Goal: Participate in discussion

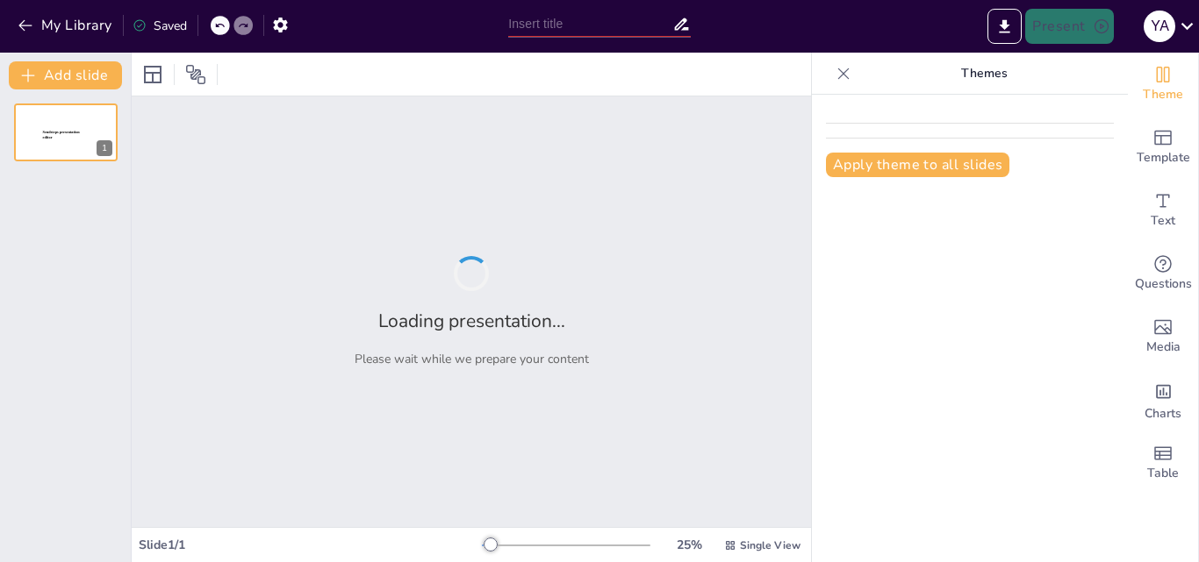
type input "Arquitectura de Redes Neuronales: Diseño y Estructura"
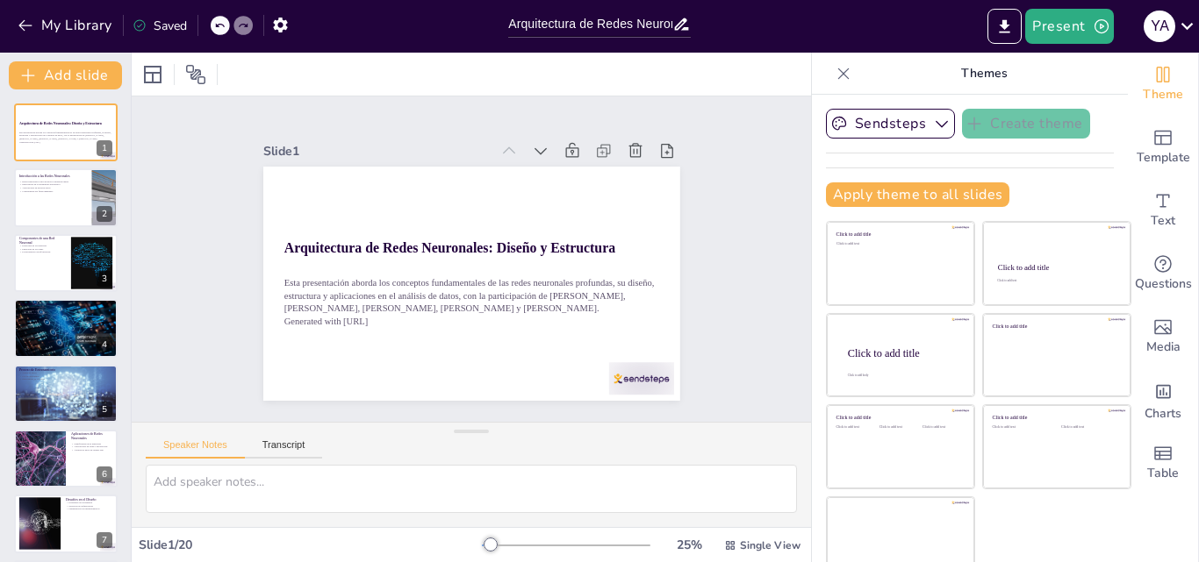
checkbox input "true"
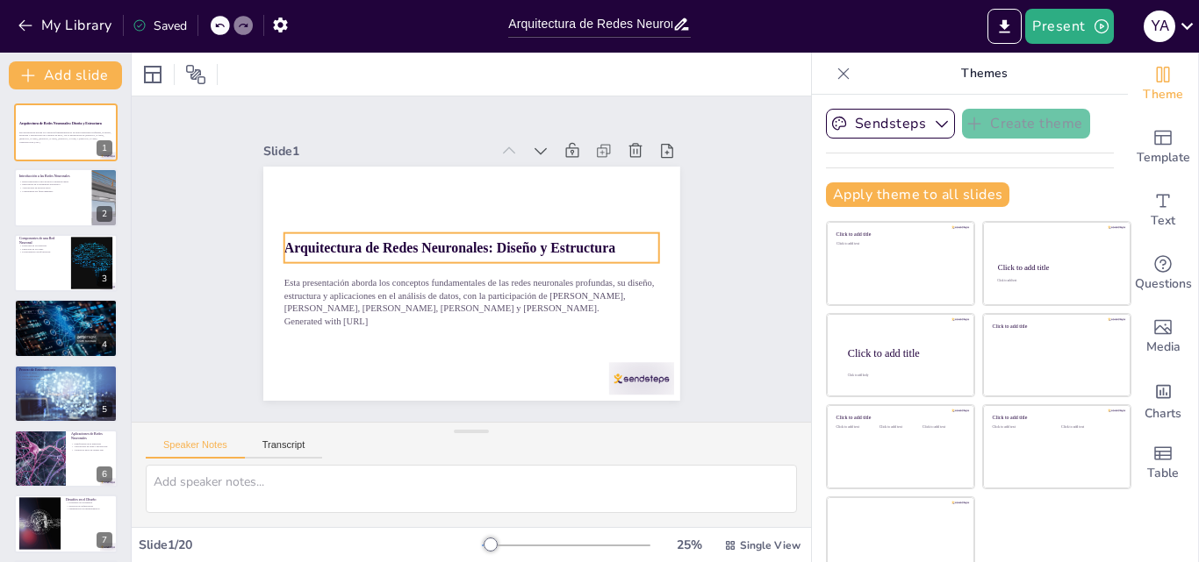
checkbox input "true"
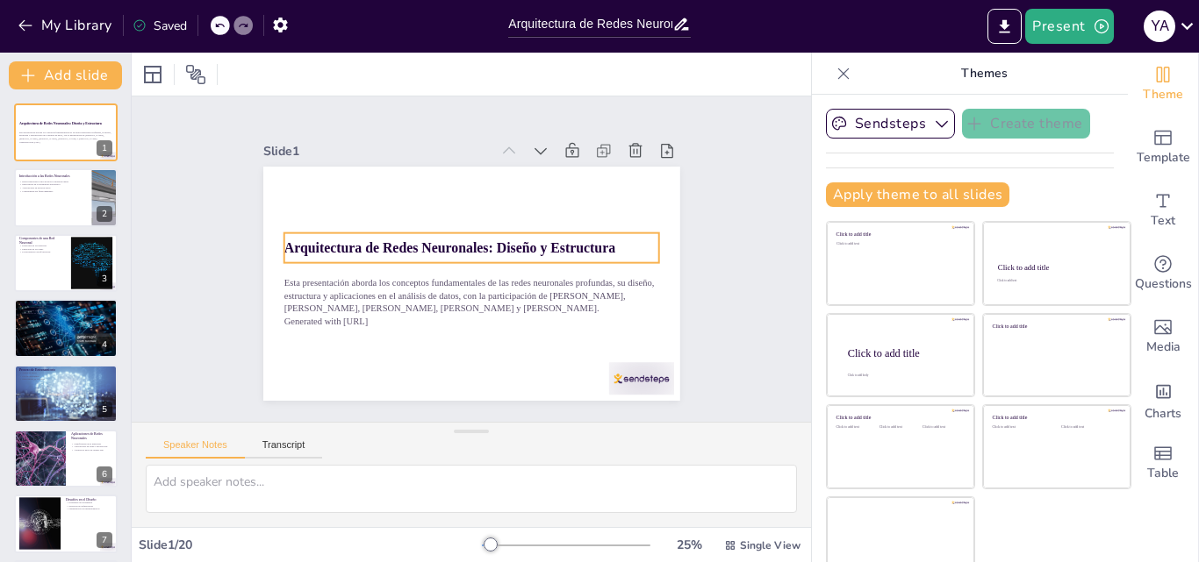
checkbox input "true"
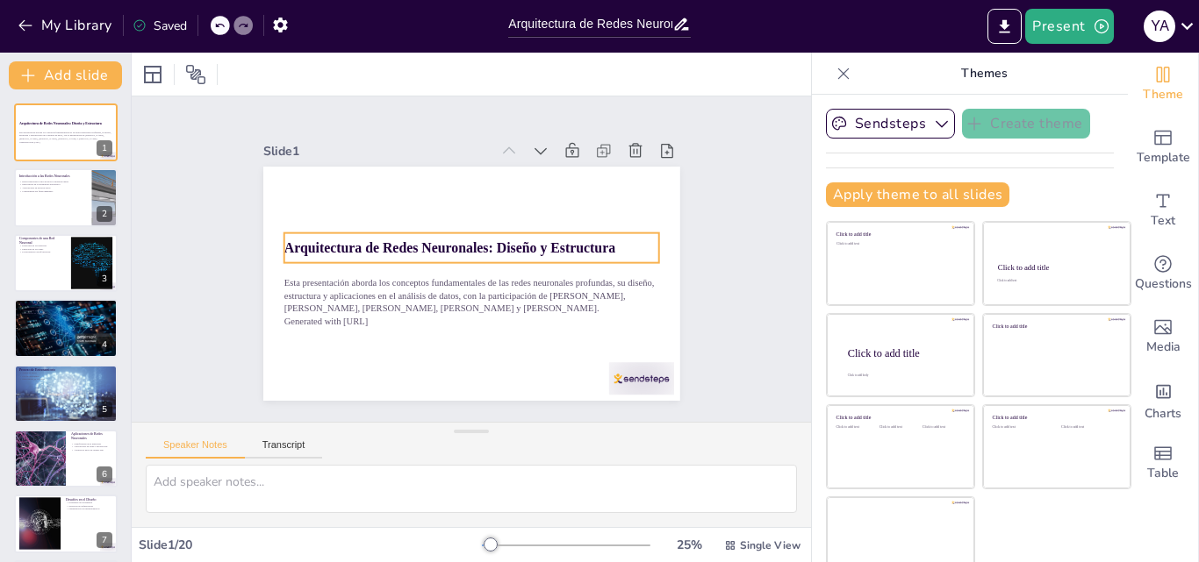
checkbox input "true"
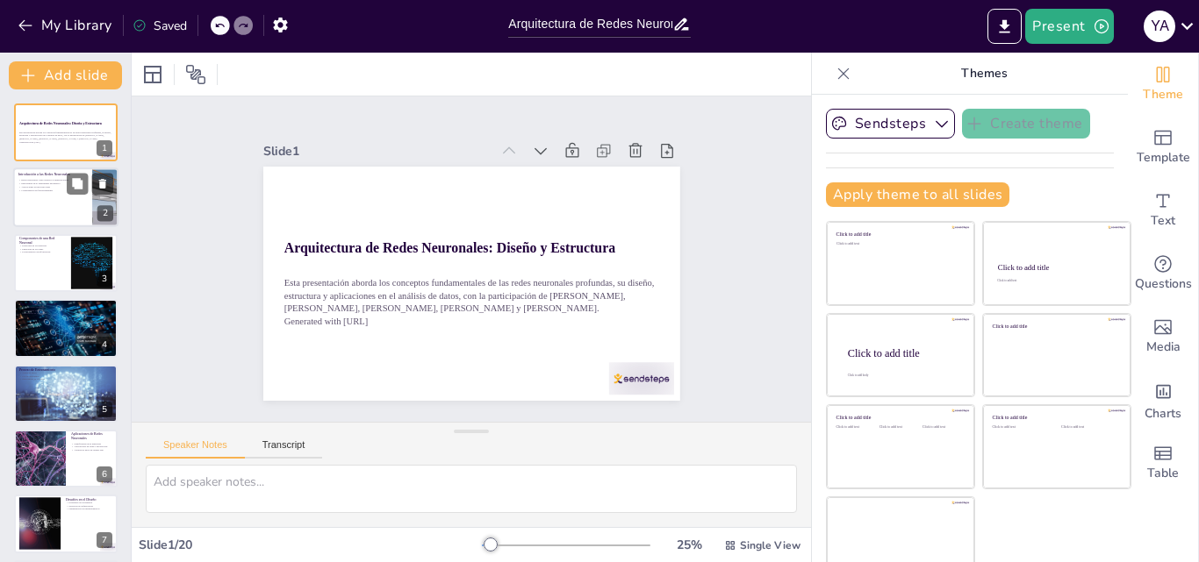
checkbox input "true"
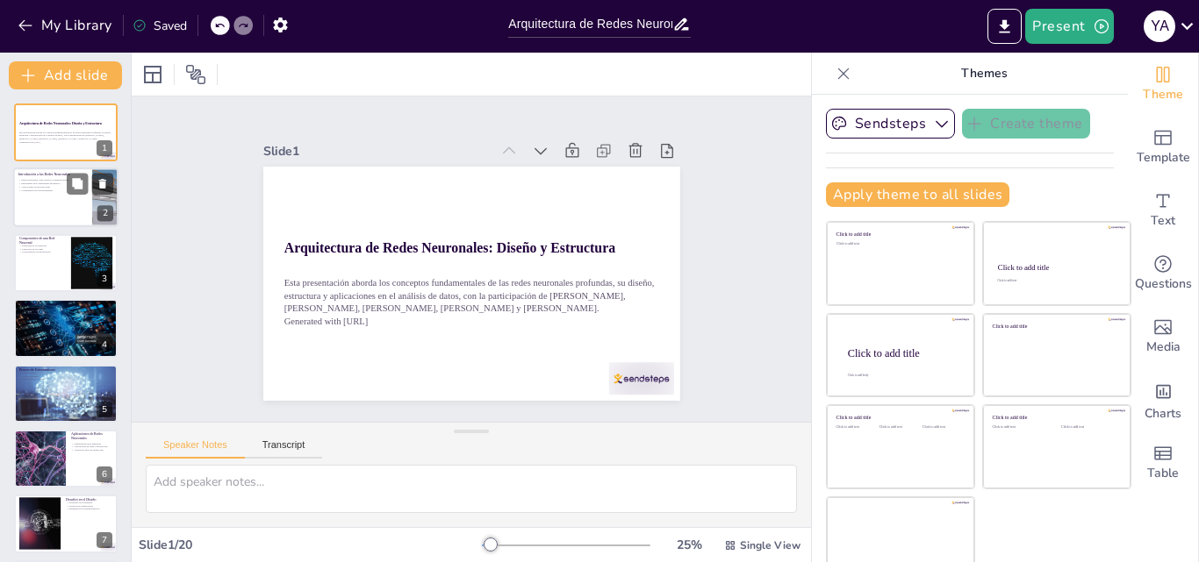
click at [55, 195] on div at bounding box center [65, 198] width 105 height 60
checkbox input "true"
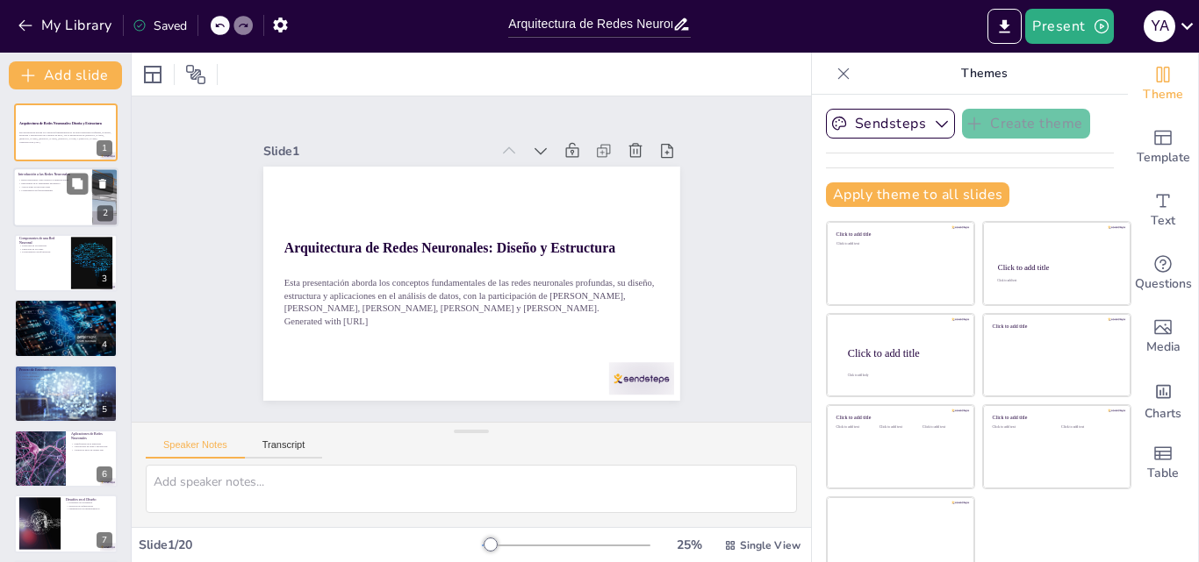
checkbox input "true"
type textarea "Las redes neuronales son modelos que simulan el funcionamiento del cerebro huma…"
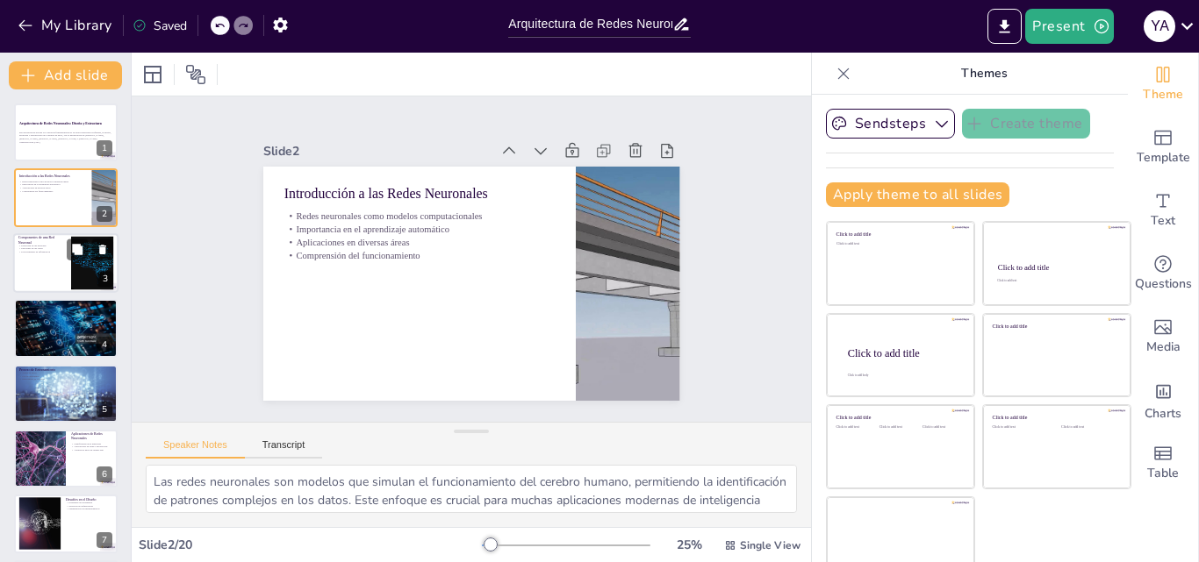
checkbox input "true"
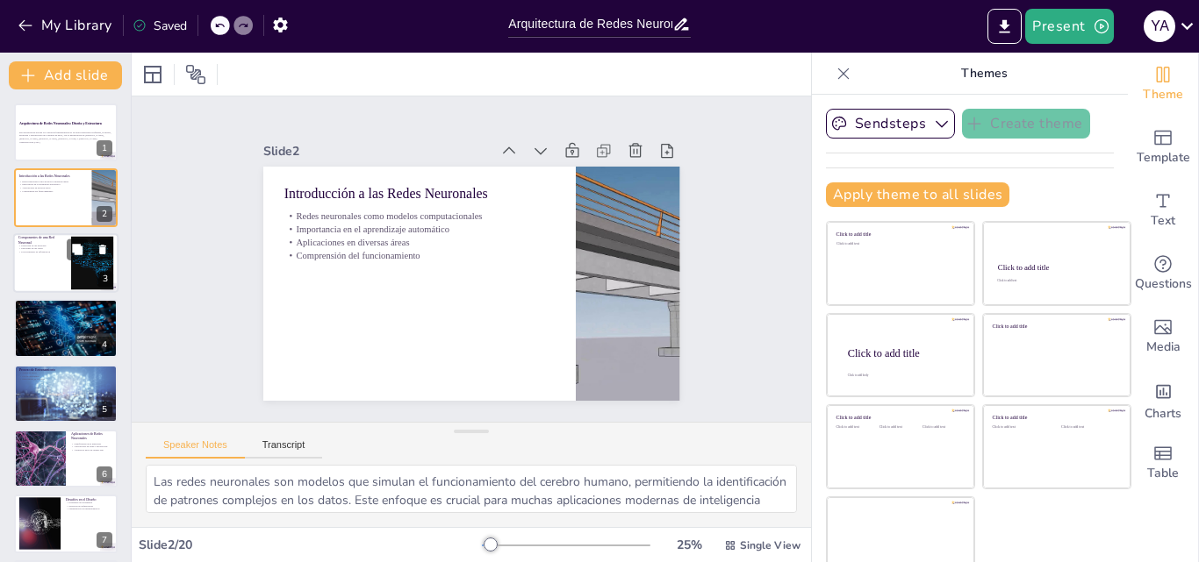
checkbox input "true"
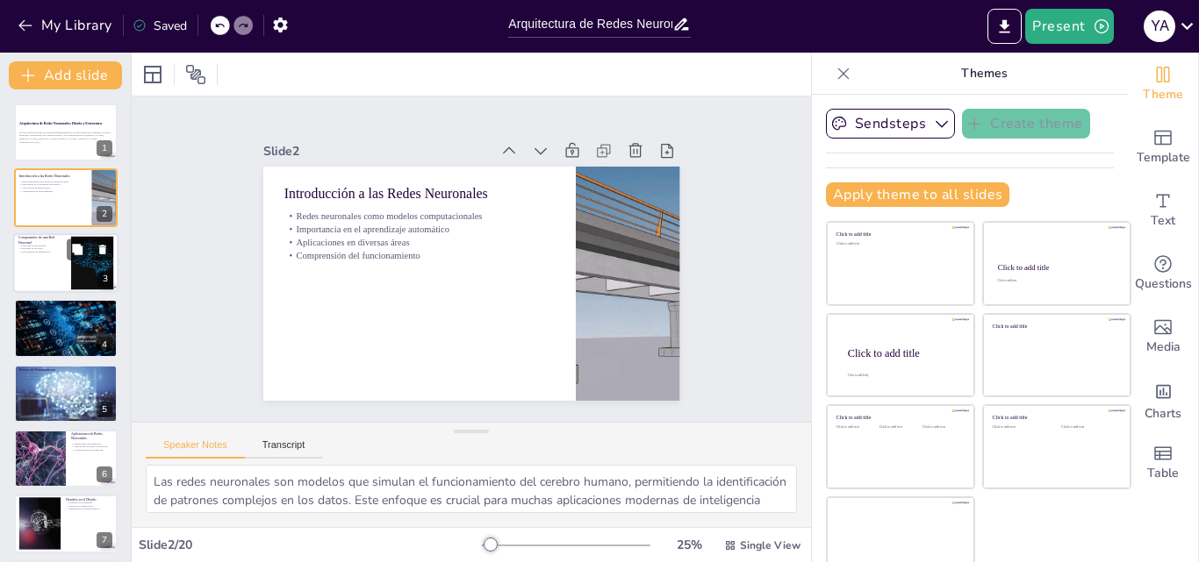
click at [53, 251] on p "Procesamiento de información" at bounding box center [41, 252] width 47 height 4
checkbox input "true"
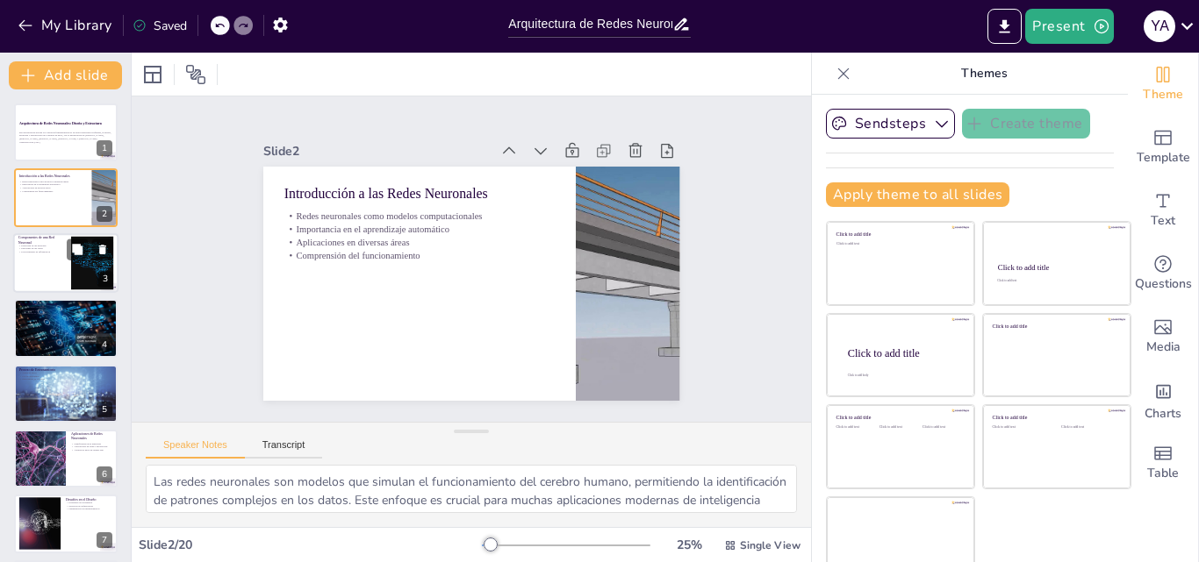
checkbox input "true"
type textarea "Las neuronas son el componente fundamental de las redes neuronales, actuando co…"
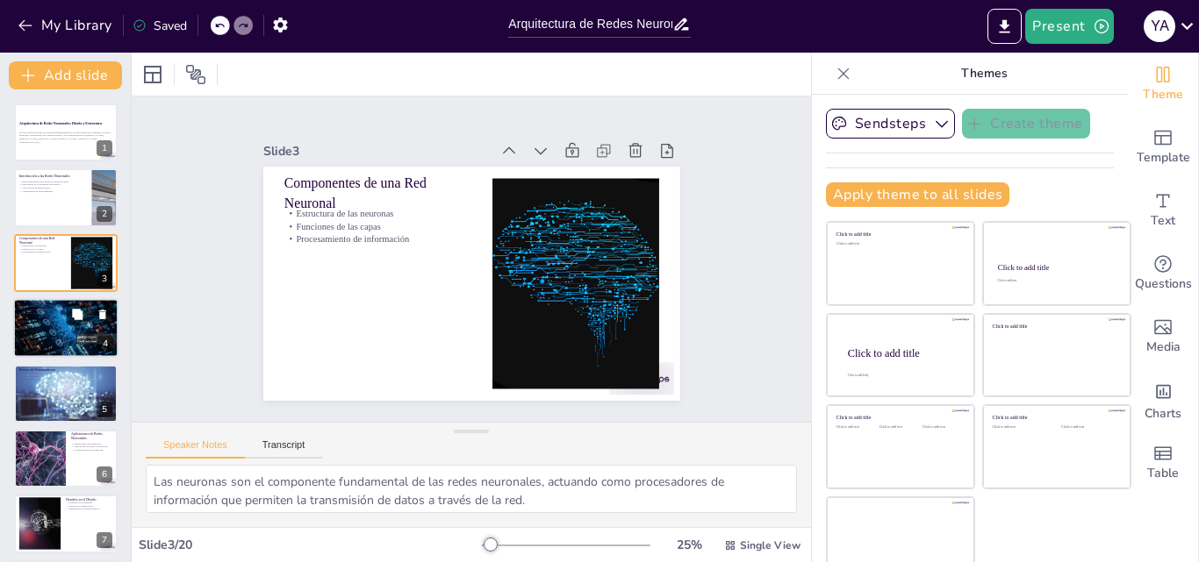
checkbox input "true"
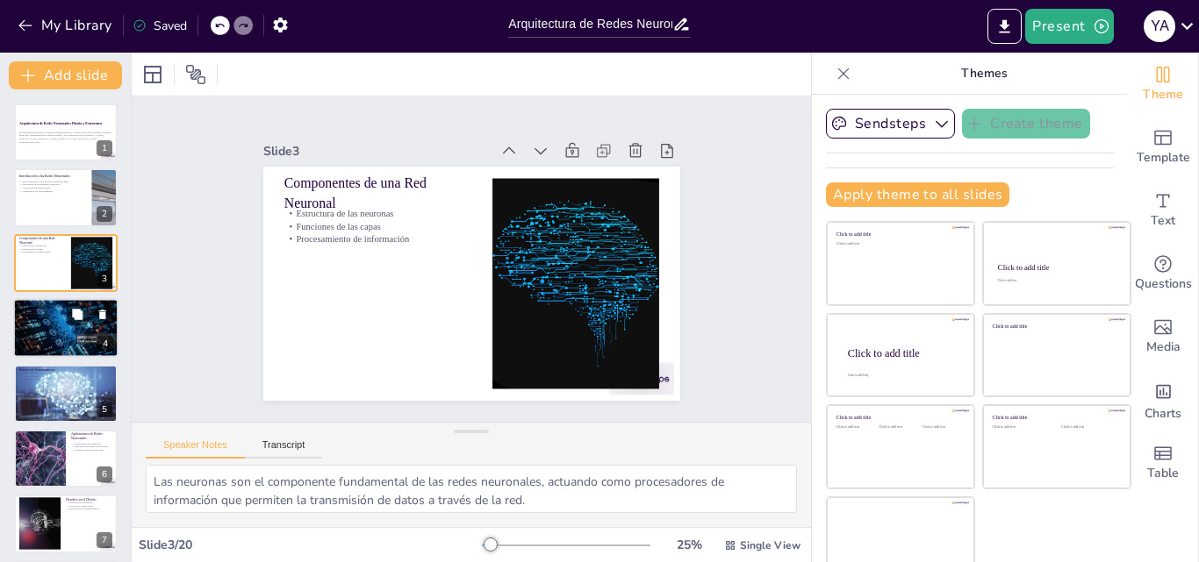
checkbox input "true"
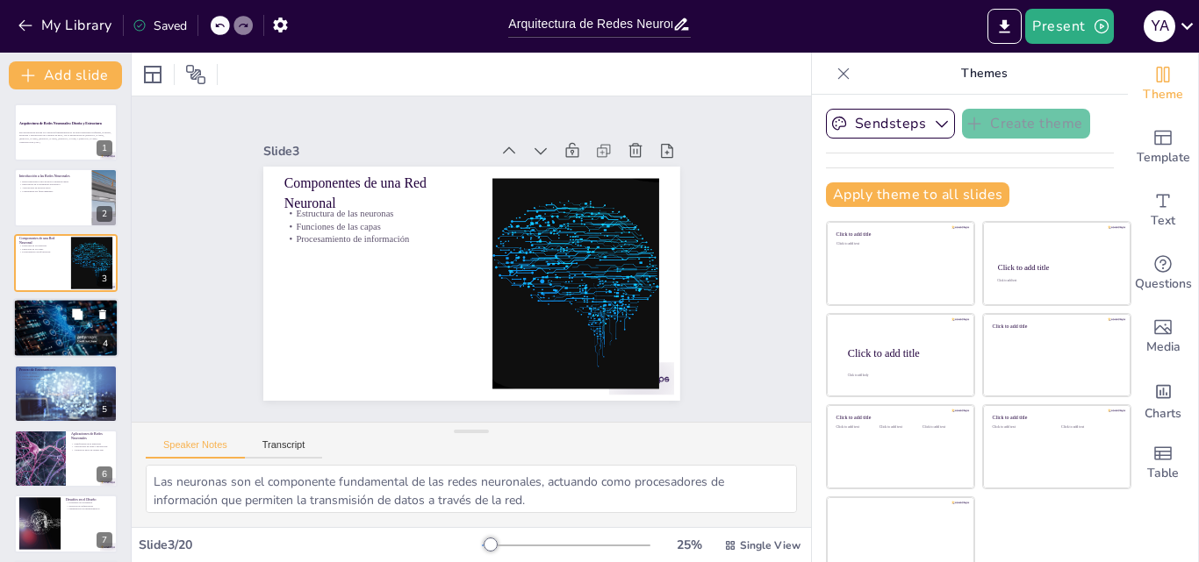
checkbox input "true"
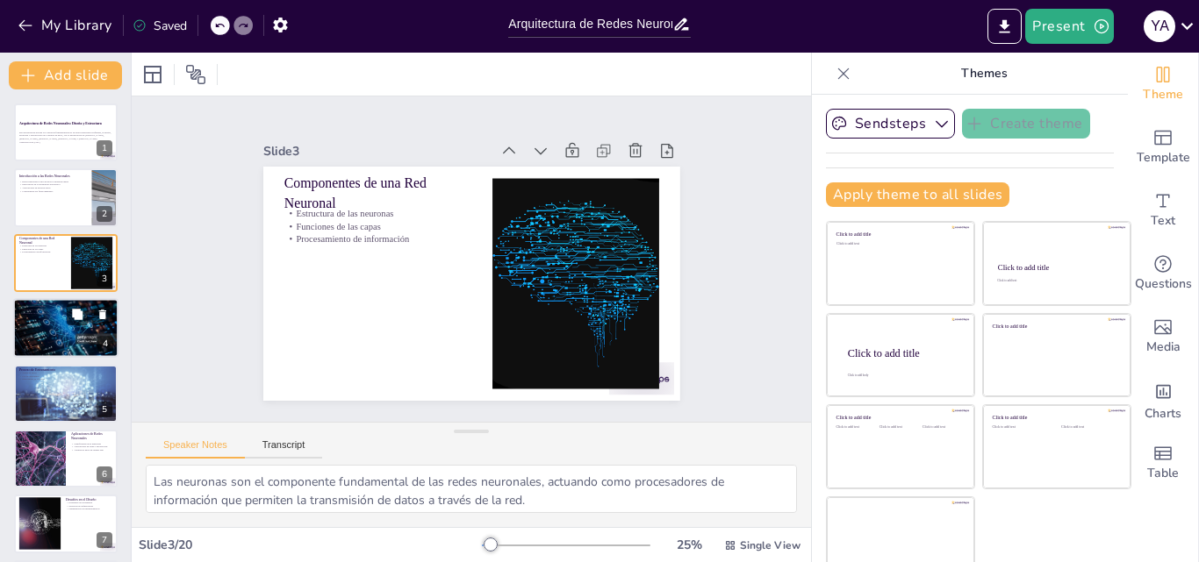
checkbox input "true"
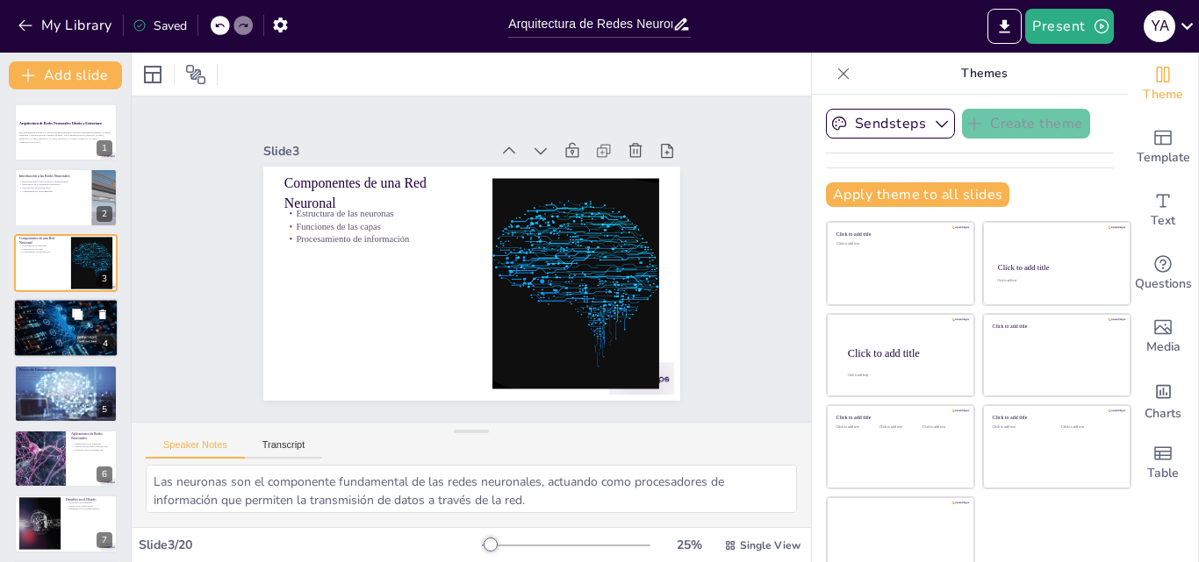
checkbox input "true"
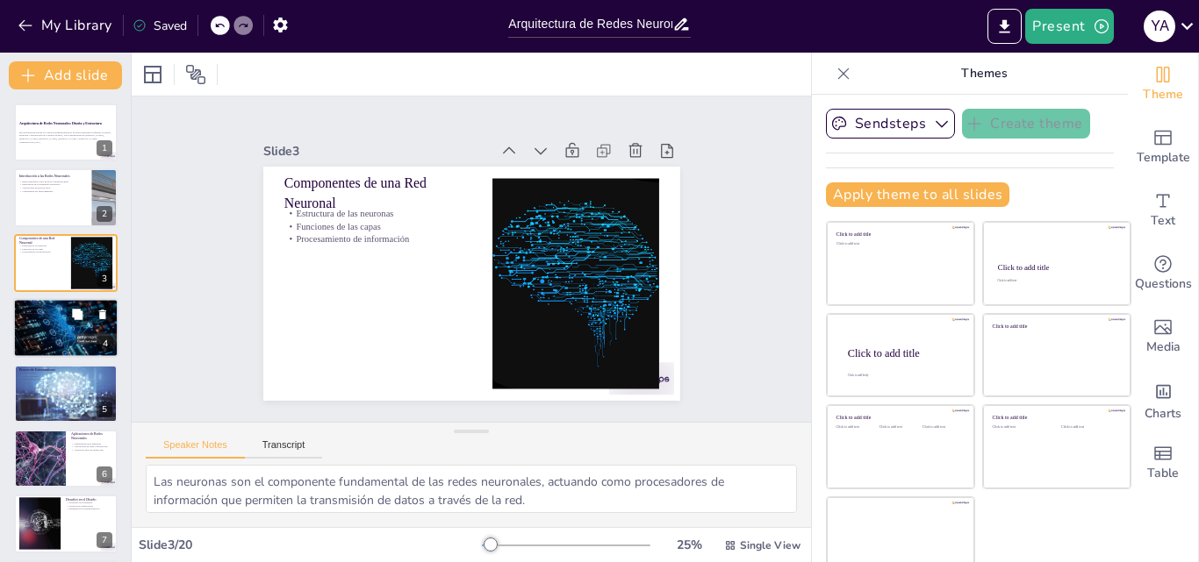
checkbox input "true"
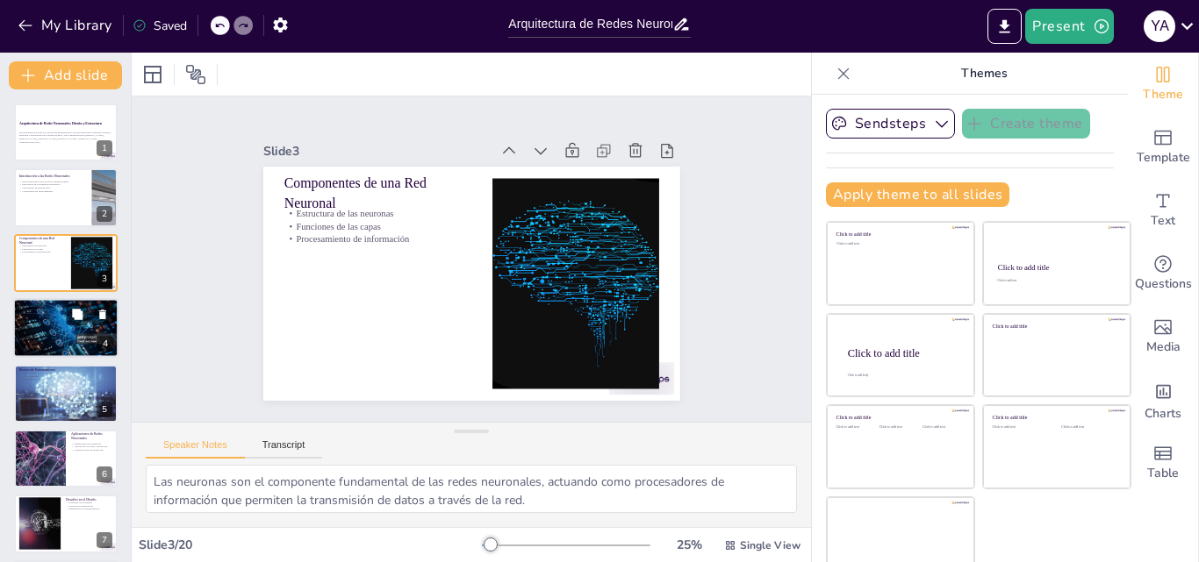
click at [39, 319] on div at bounding box center [65, 329] width 105 height 66
checkbox input "true"
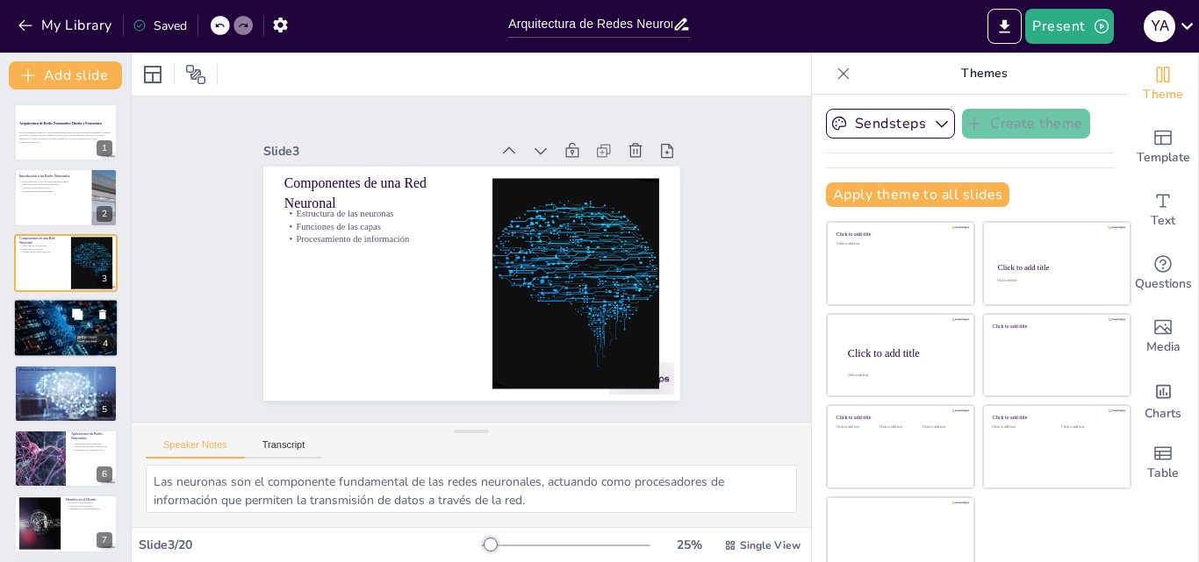
checkbox input "true"
type textarea "La diversidad en los tipos de redes neuronales permite abordar una amplia gama …"
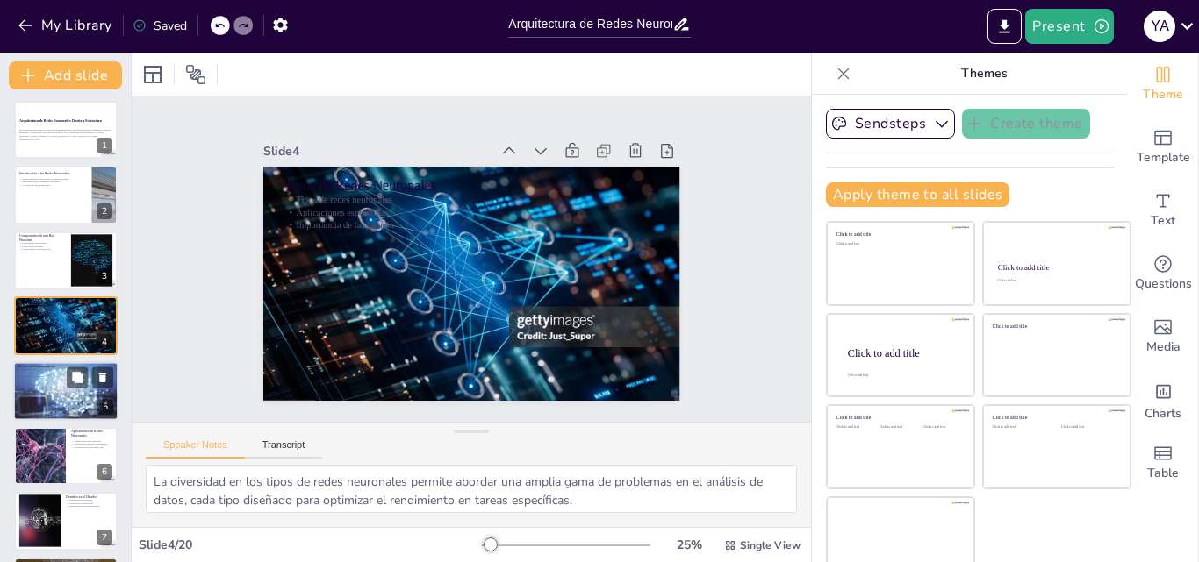
checkbox input "true"
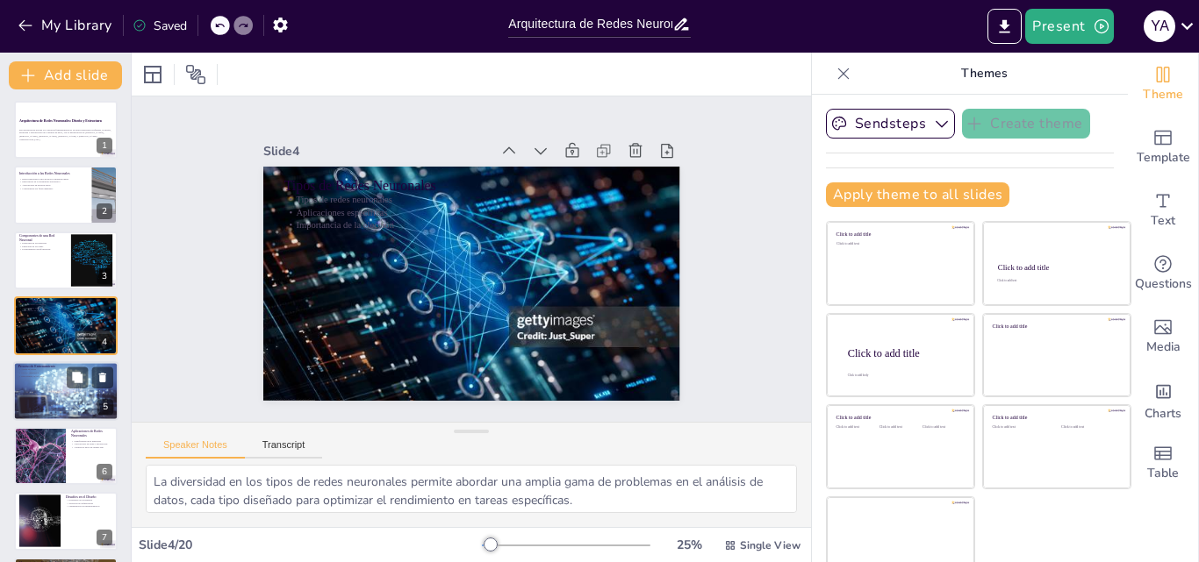
checkbox input "true"
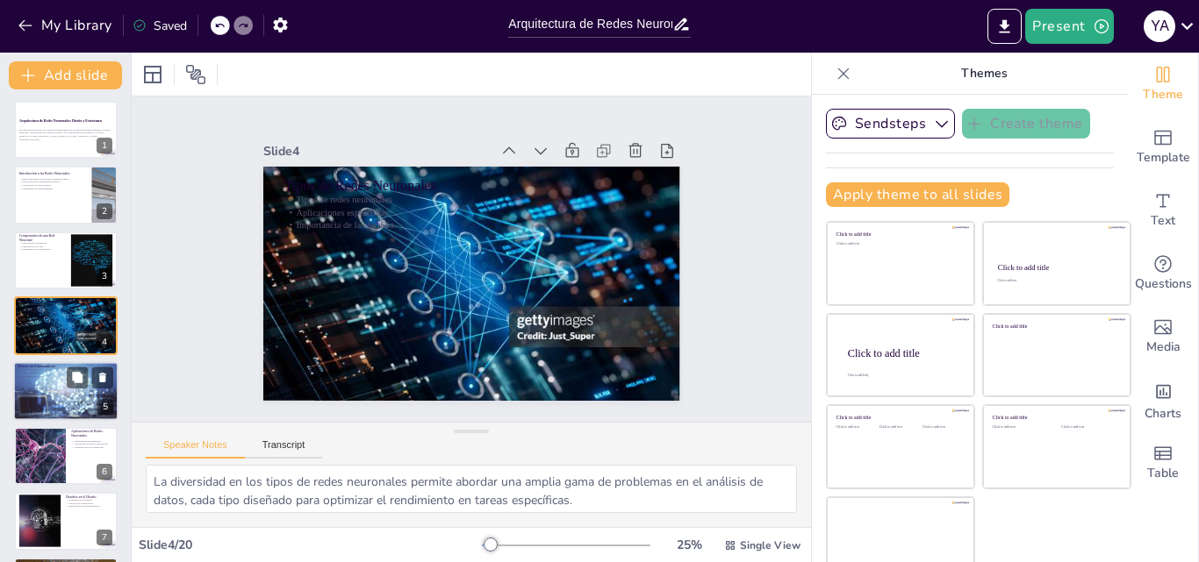
checkbox input "true"
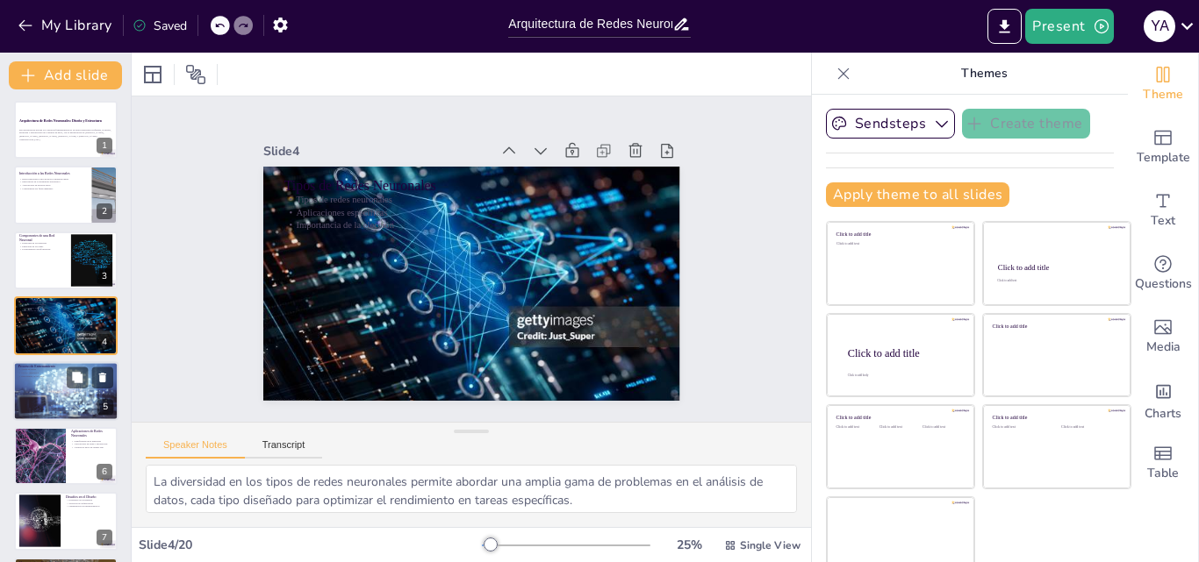
checkbox input "true"
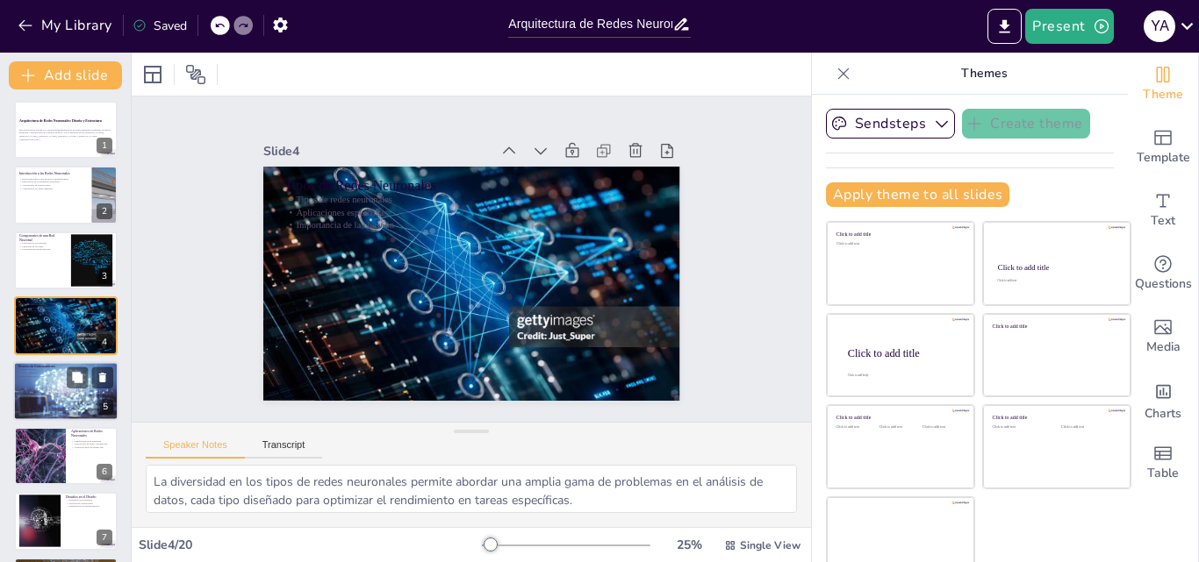
checkbox input "true"
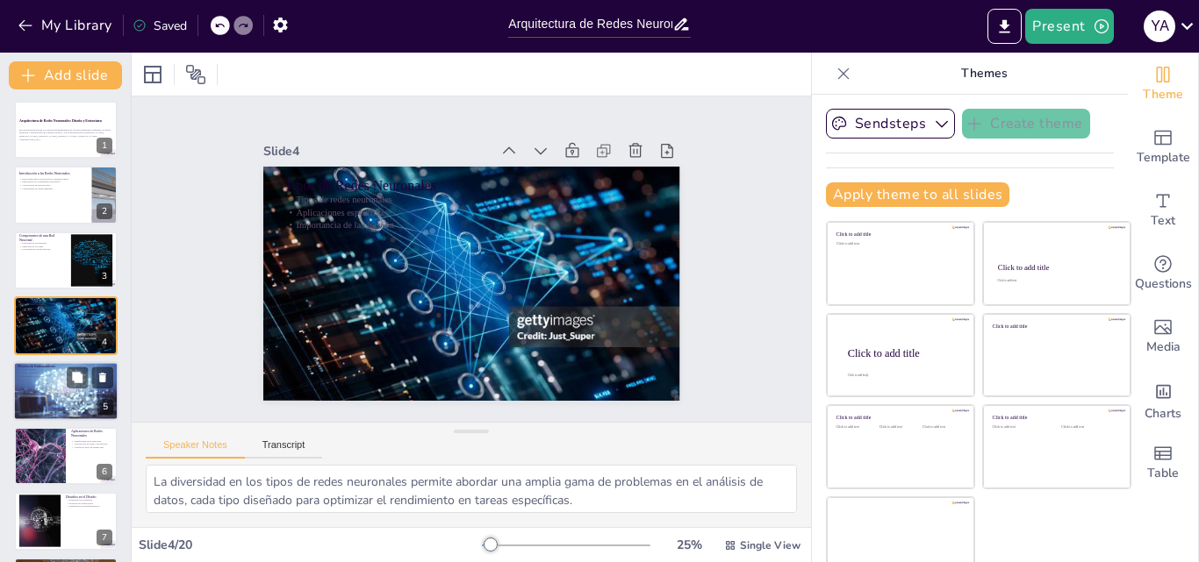
checkbox input "true"
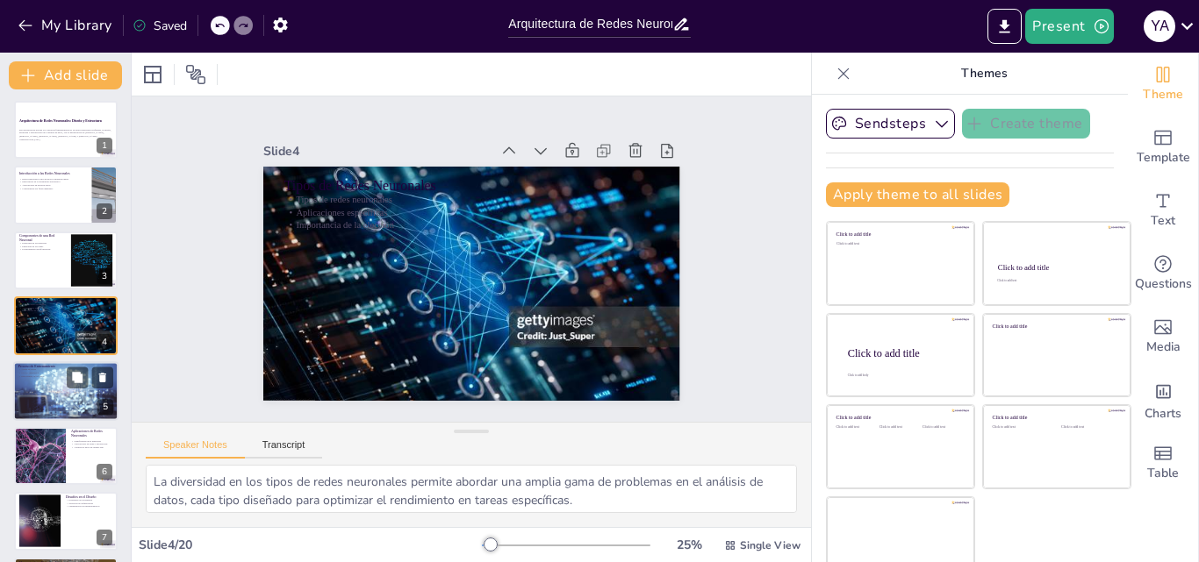
click at [35, 395] on div at bounding box center [65, 391] width 105 height 70
checkbox input "true"
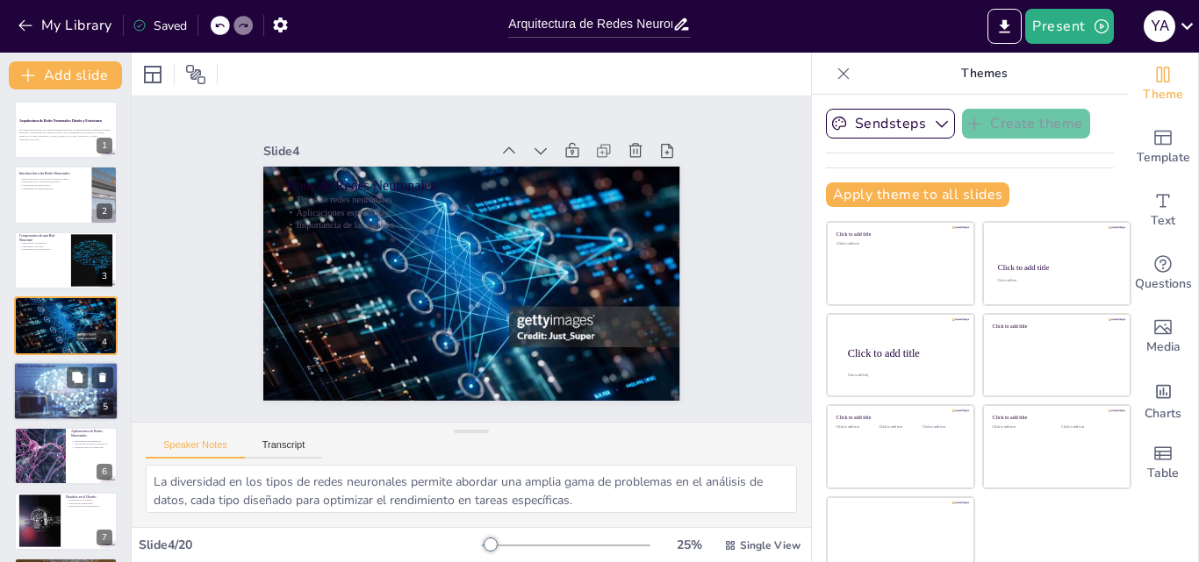
checkbox input "true"
type textarea "El ajuste de pesos es un aspecto crítico del entrenamiento de redes neuronales,…"
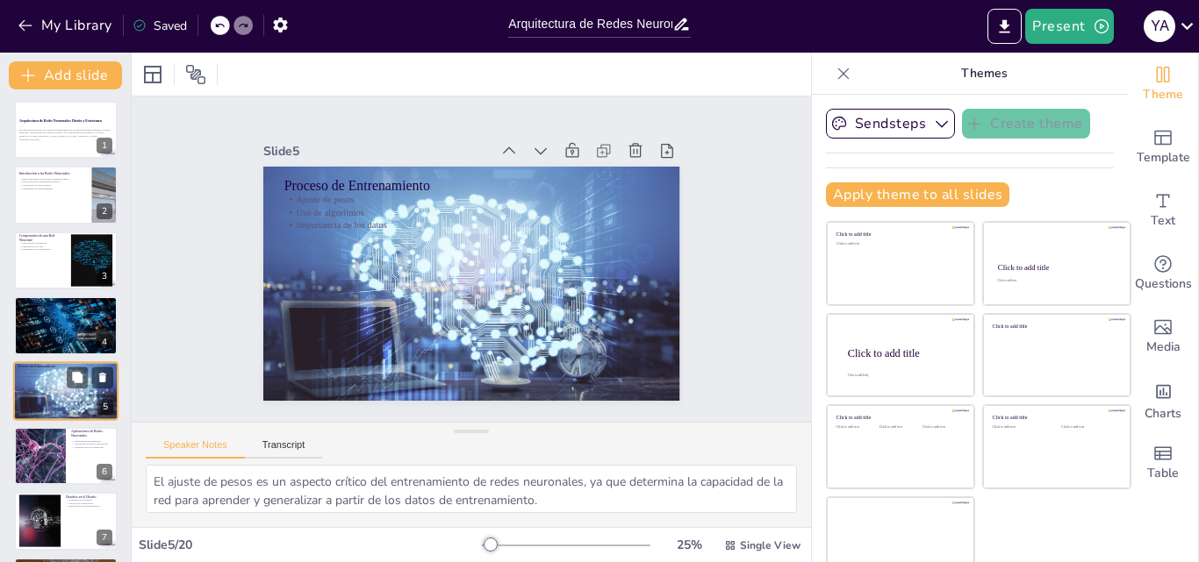
scroll to position [68, 0]
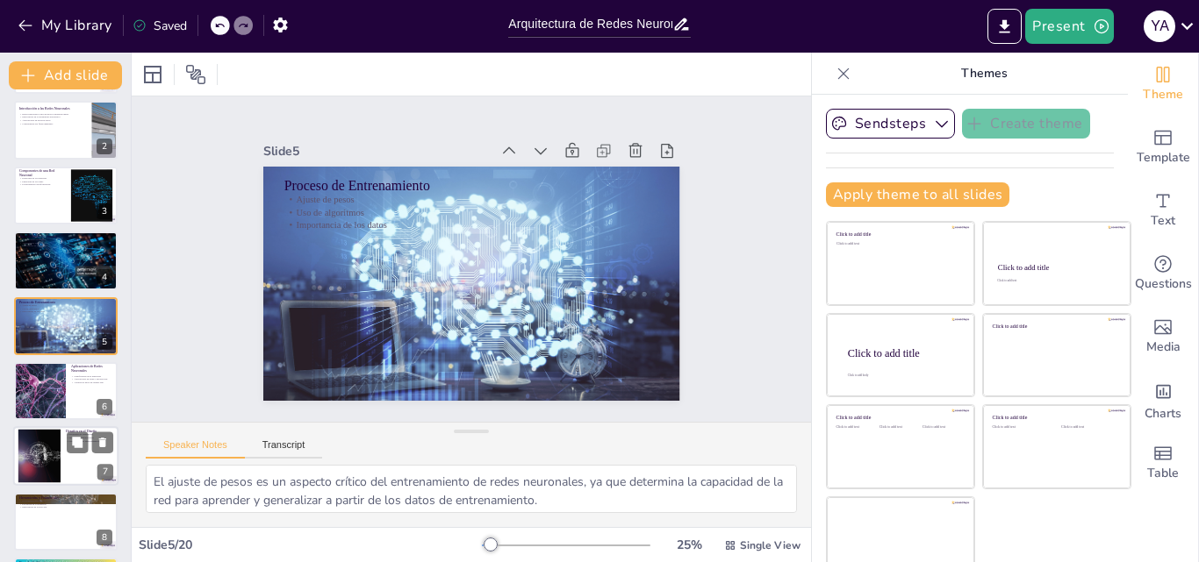
checkbox input "true"
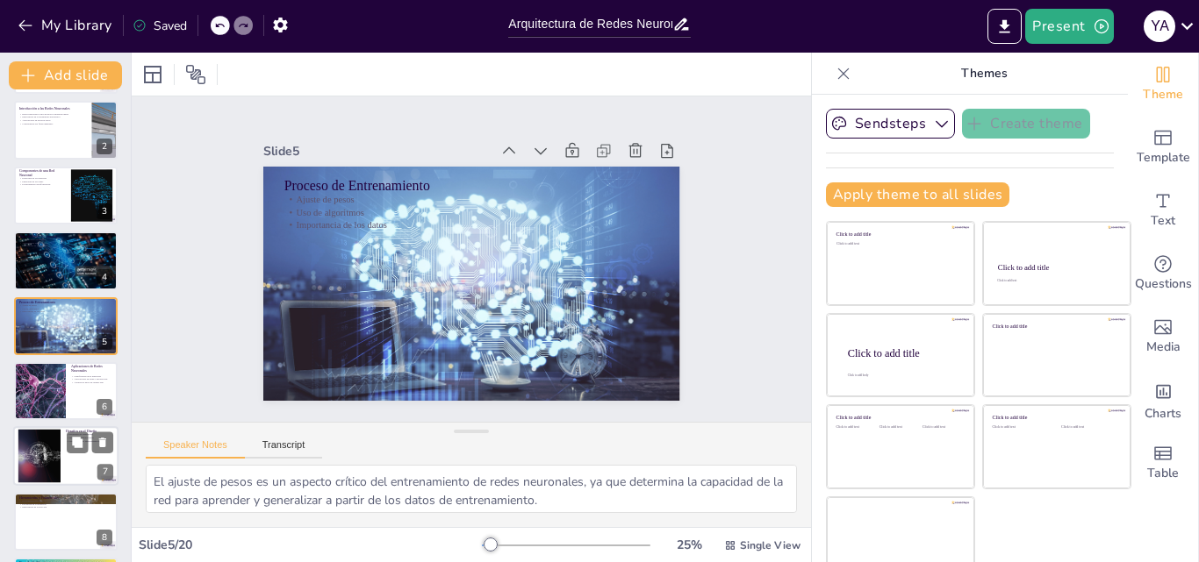
checkbox input "true"
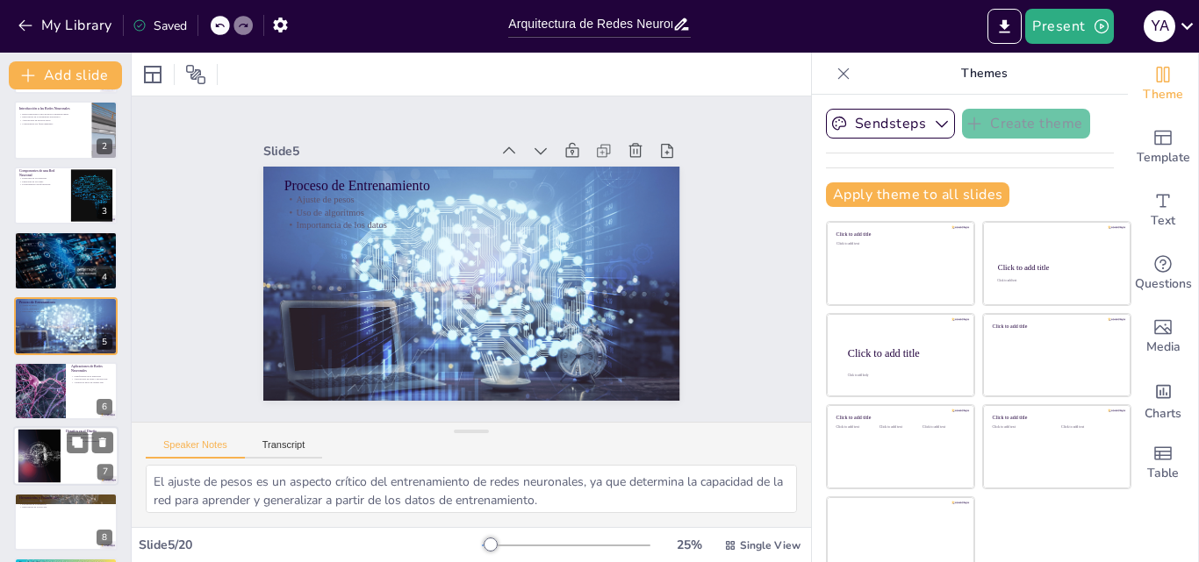
click at [27, 453] on div at bounding box center [39, 457] width 80 height 54
checkbox input "true"
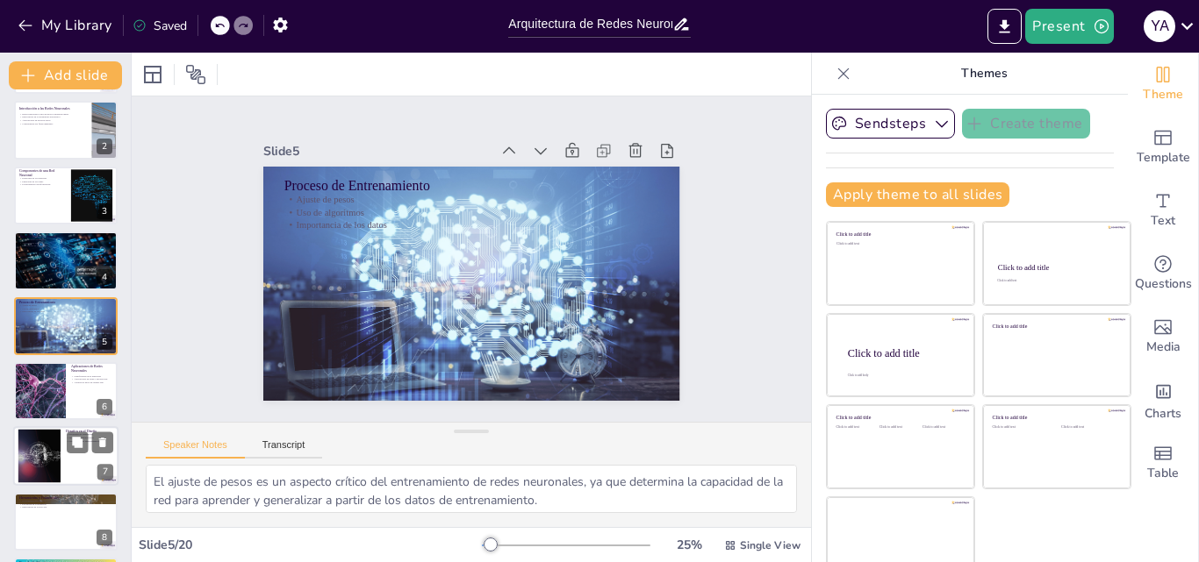
checkbox input "true"
type textarea "El sobreajuste es un desafío común en el entrenamiento de redes neuronales, y e…"
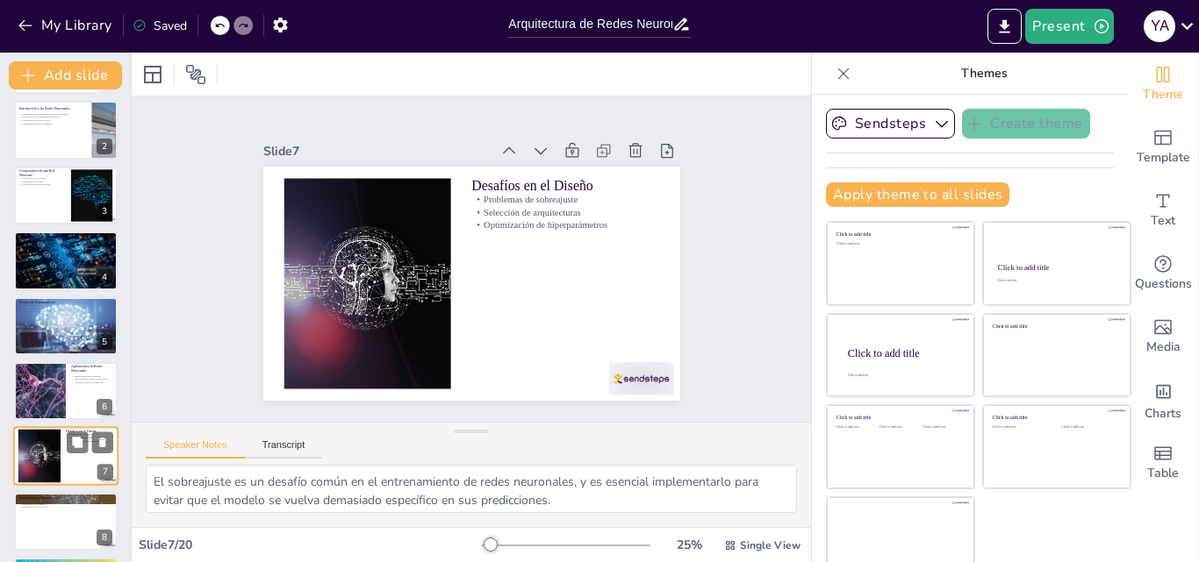
scroll to position [198, 0]
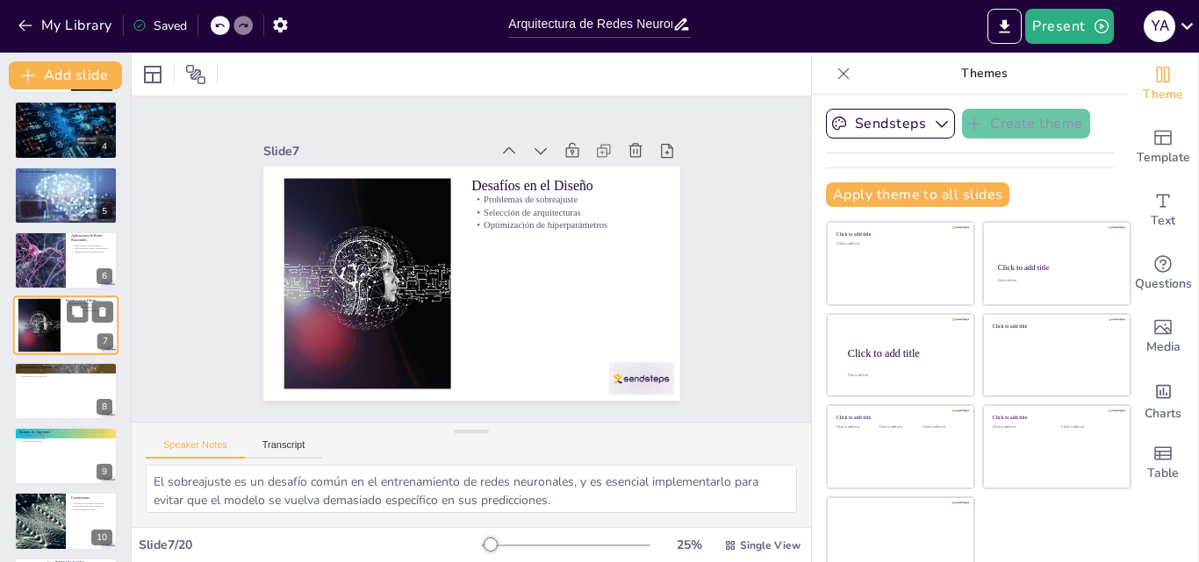
checkbox input "true"
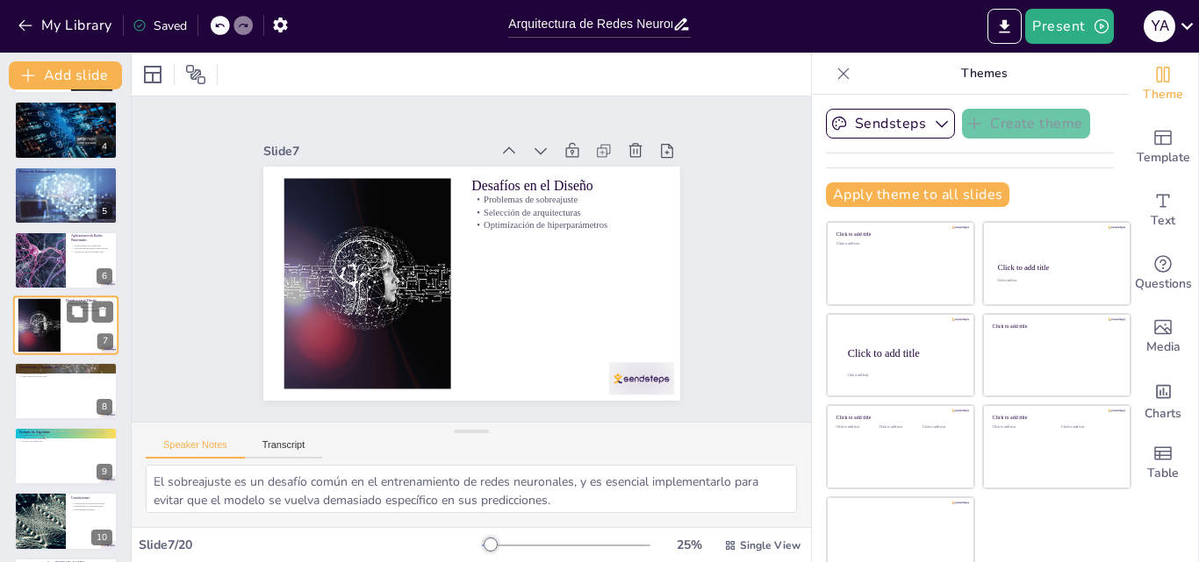
checkbox input "true"
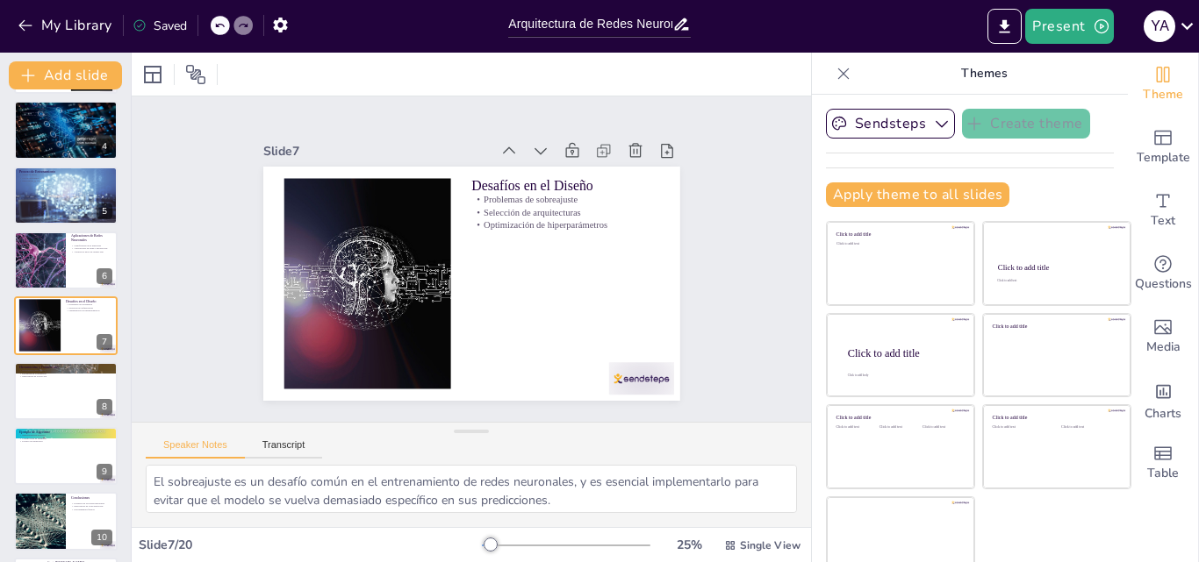
checkbox input "true"
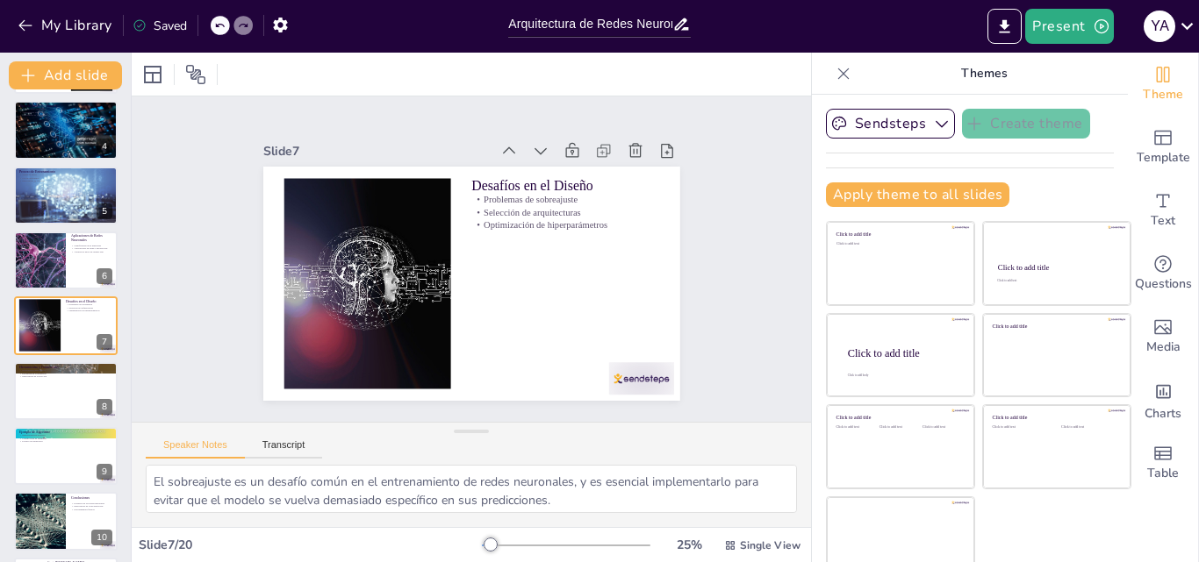
checkbox input "true"
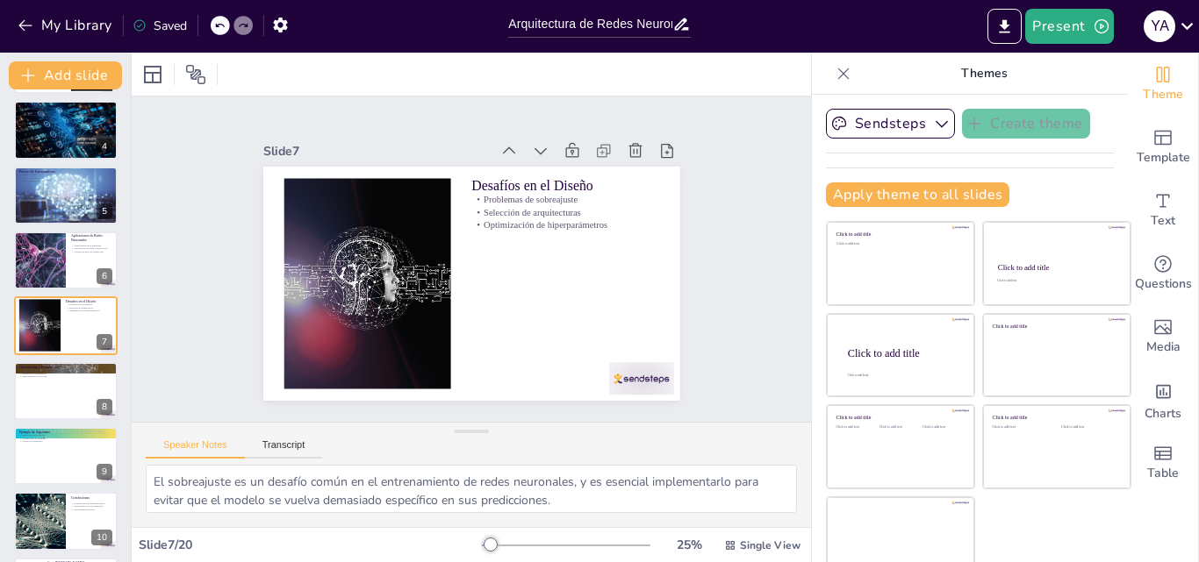
checkbox input "true"
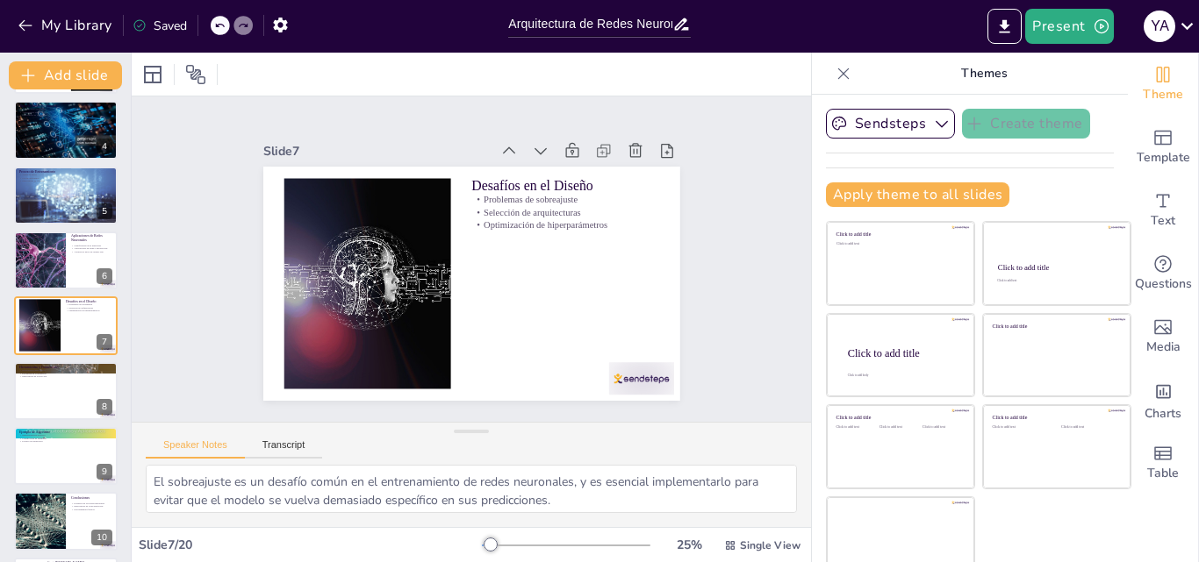
checkbox input "true"
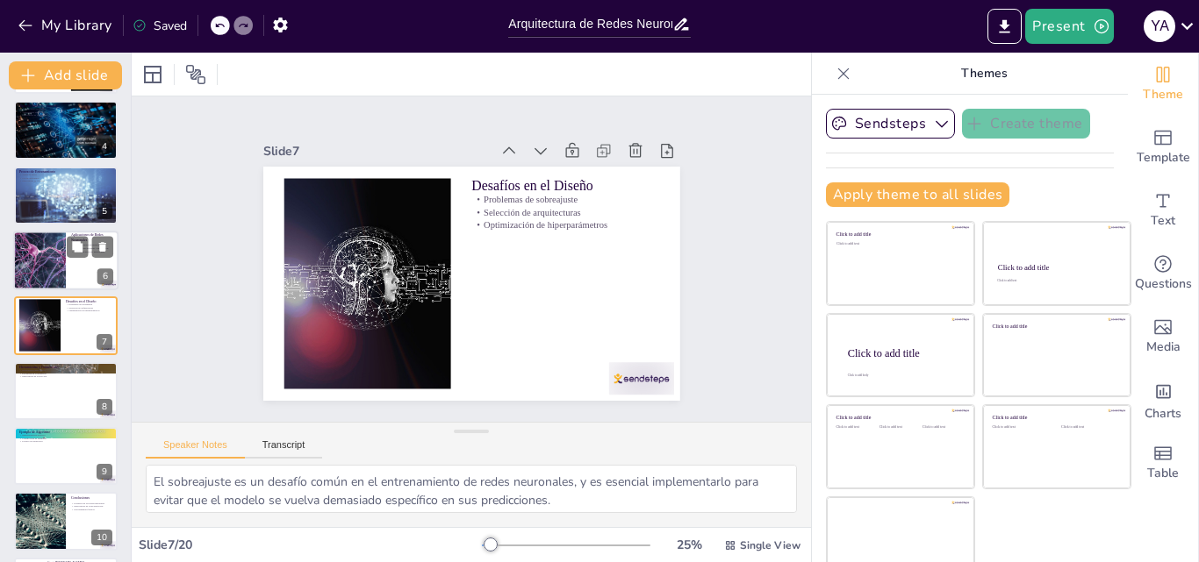
checkbox input "true"
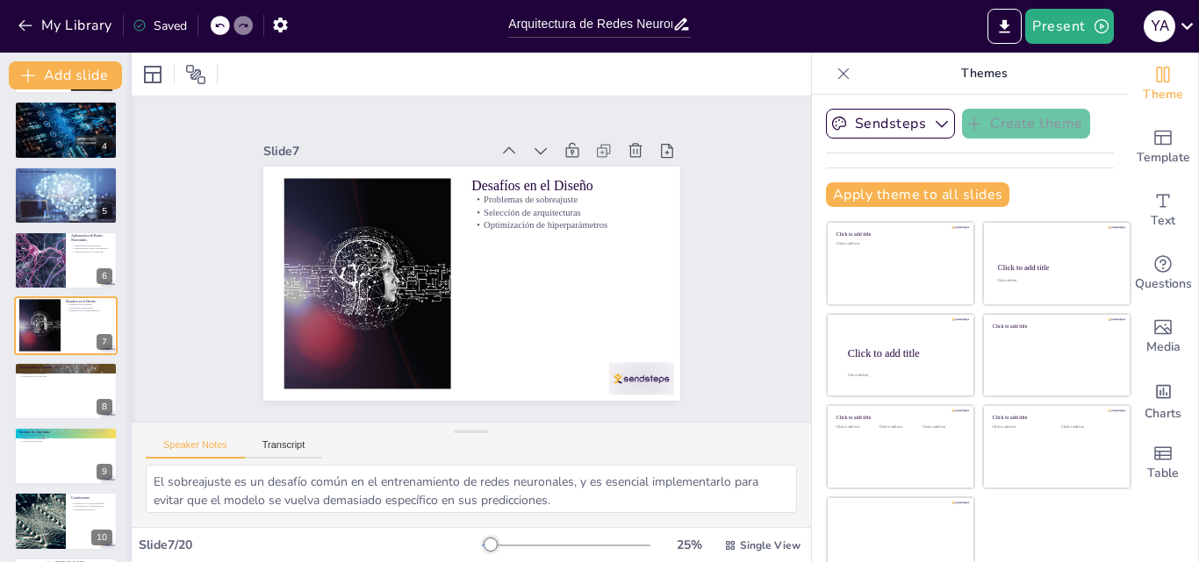
checkbox input "true"
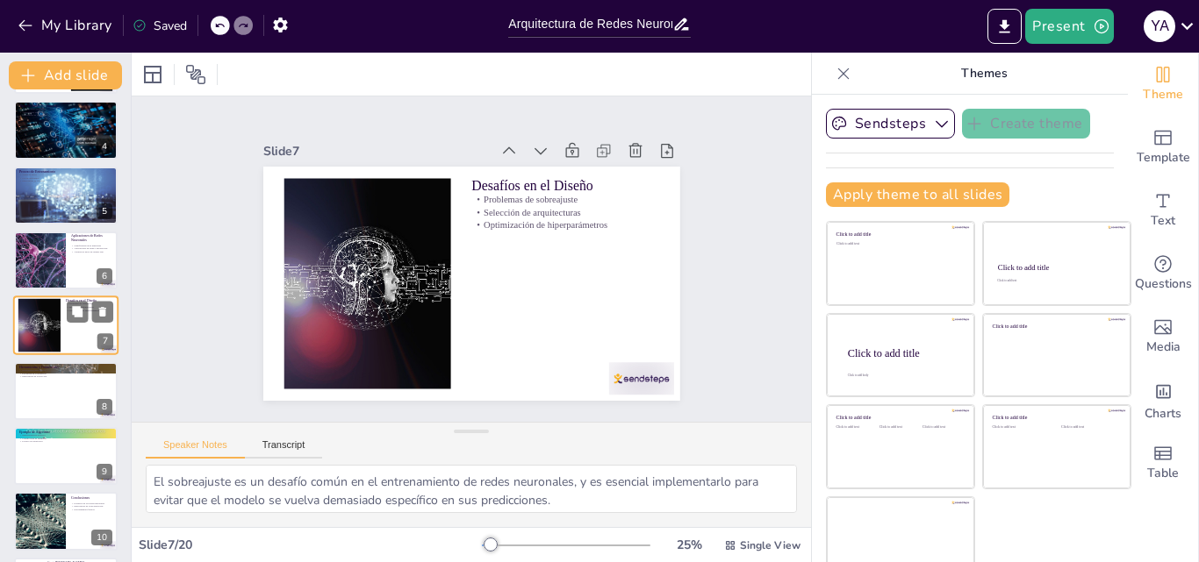
checkbox input "true"
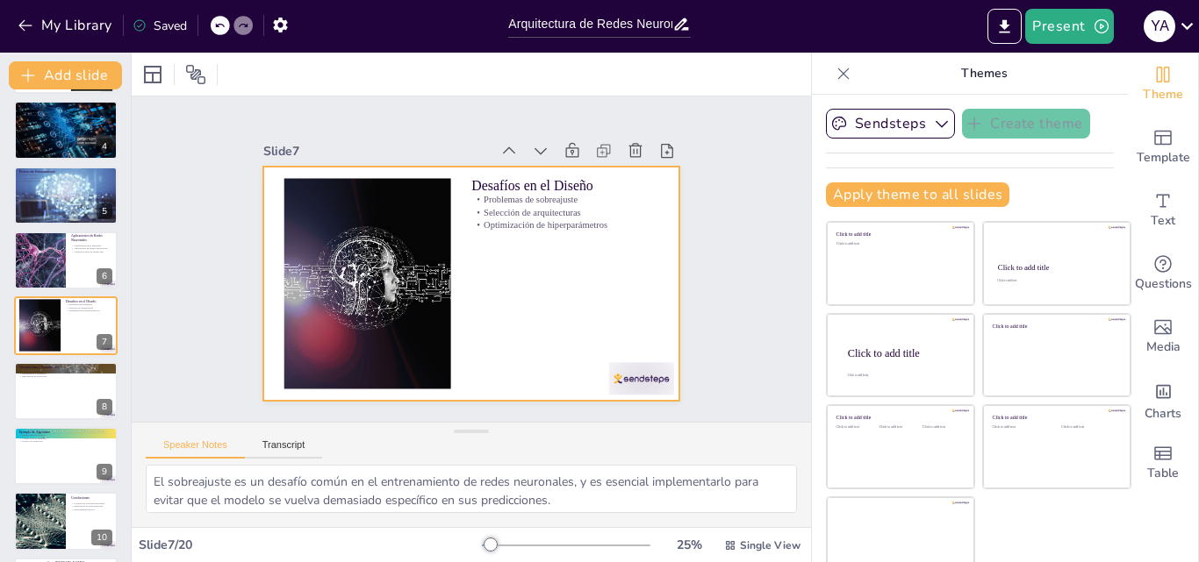
checkbox input "true"
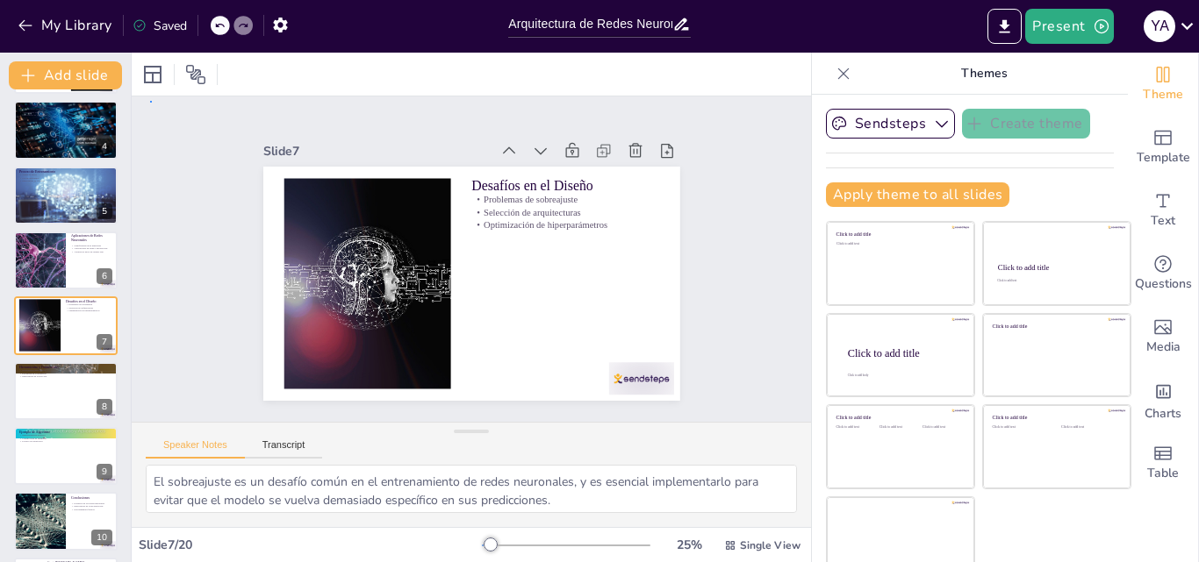
drag, startPoint x: 117, startPoint y: 306, endPoint x: 150, endPoint y: 101, distance: 208.0
checkbox input "true"
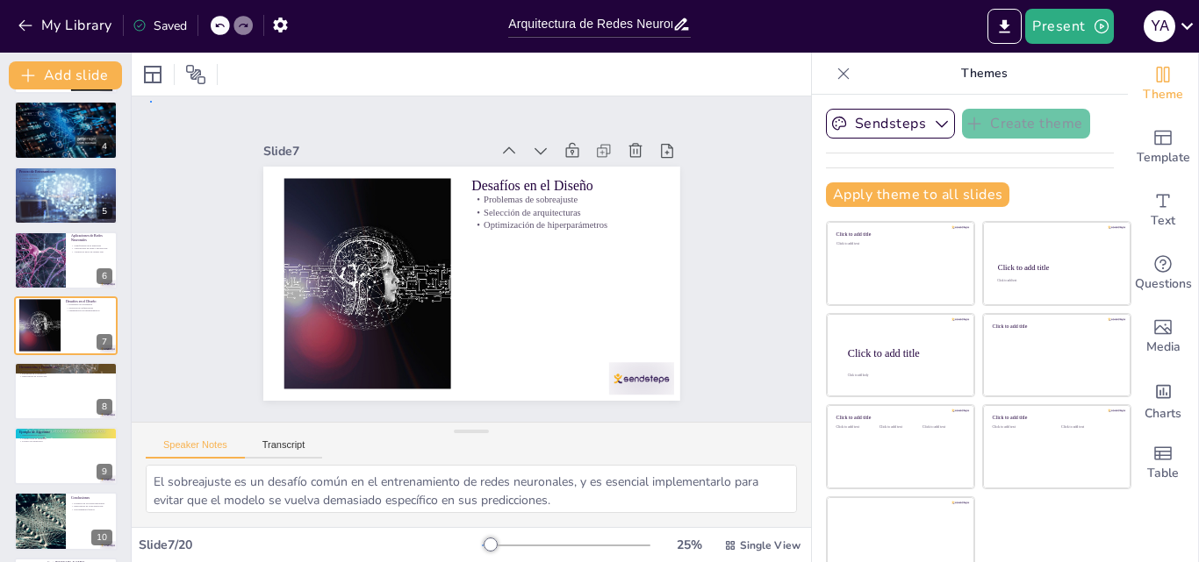
checkbox input "true"
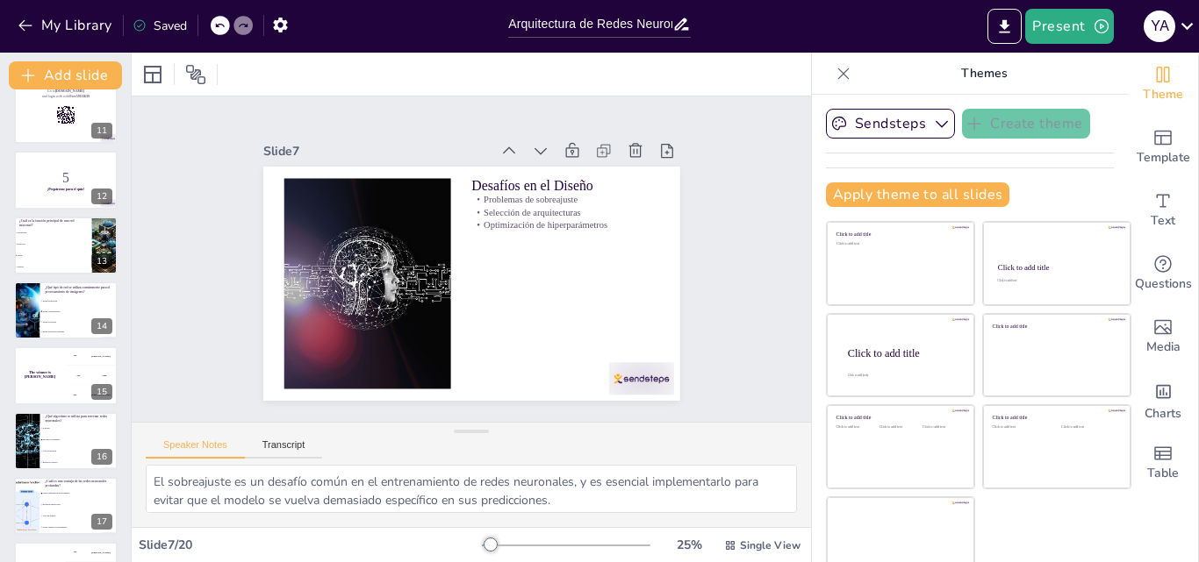
scroll to position [765, 0]
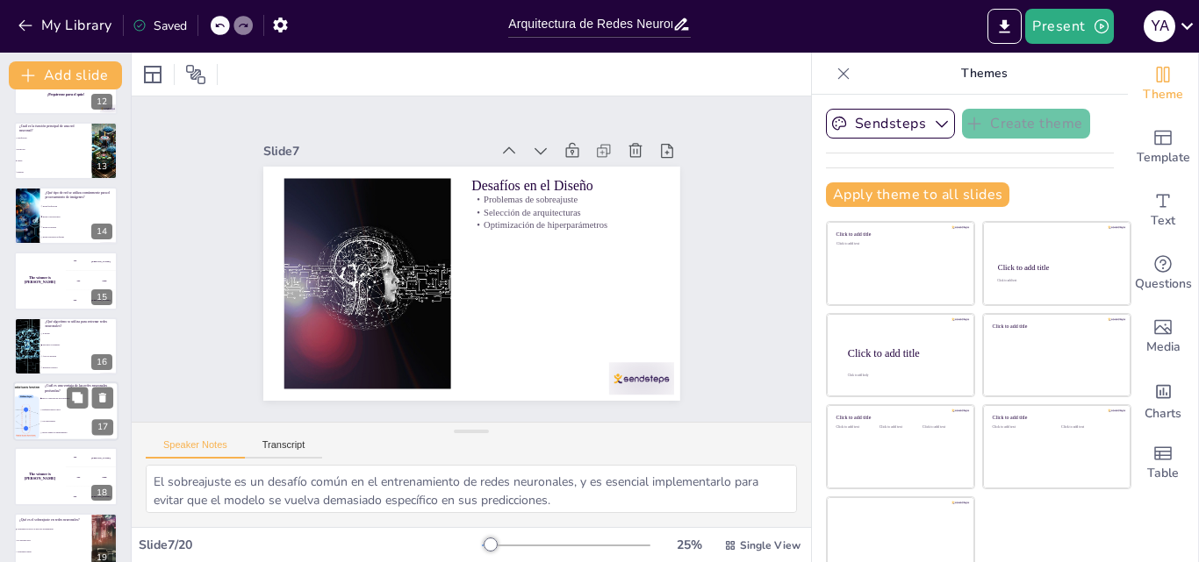
checkbox input "true"
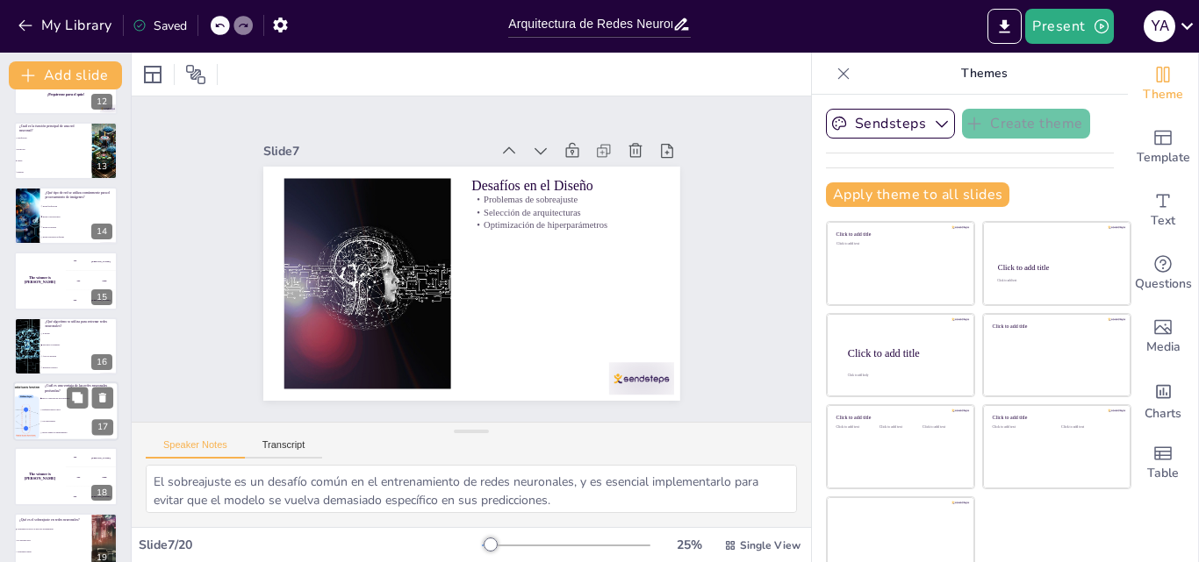
checkbox input "true"
click at [63, 412] on li "Requieren menos datos" at bounding box center [78, 410] width 79 height 11
checkbox input "true"
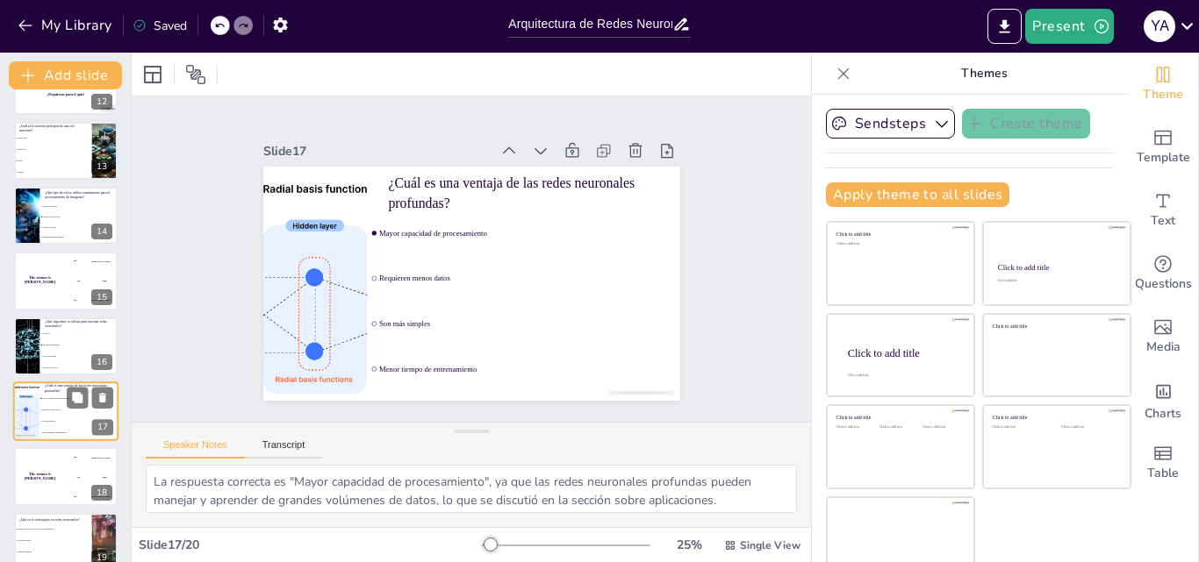
scroll to position [851, 0]
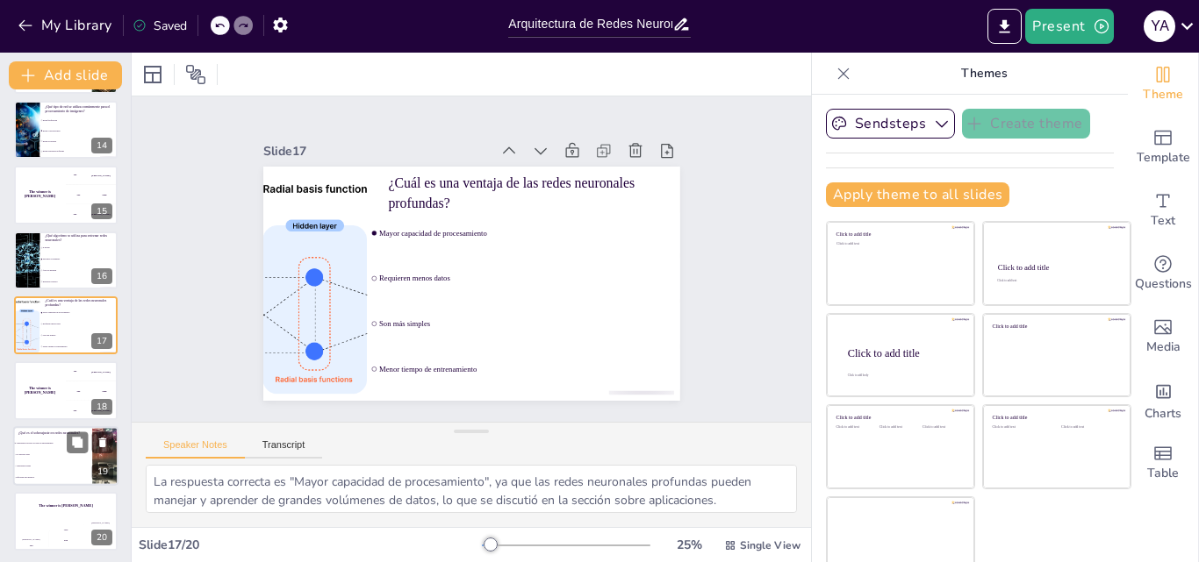
click at [48, 468] on li "Aprendizaje rápido" at bounding box center [52, 466] width 79 height 11
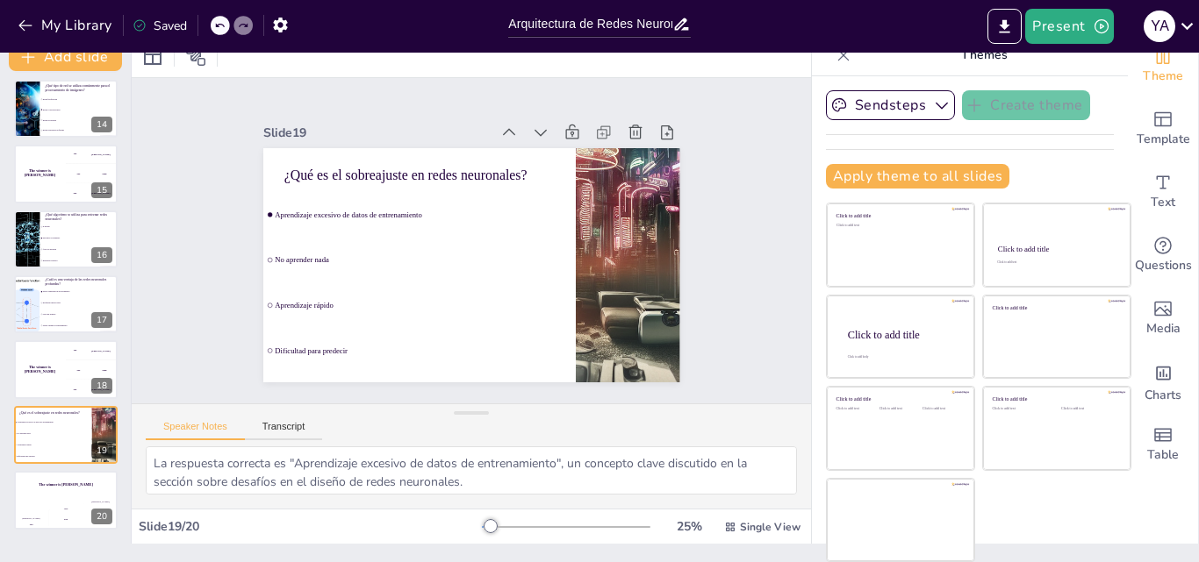
scroll to position [0, 0]
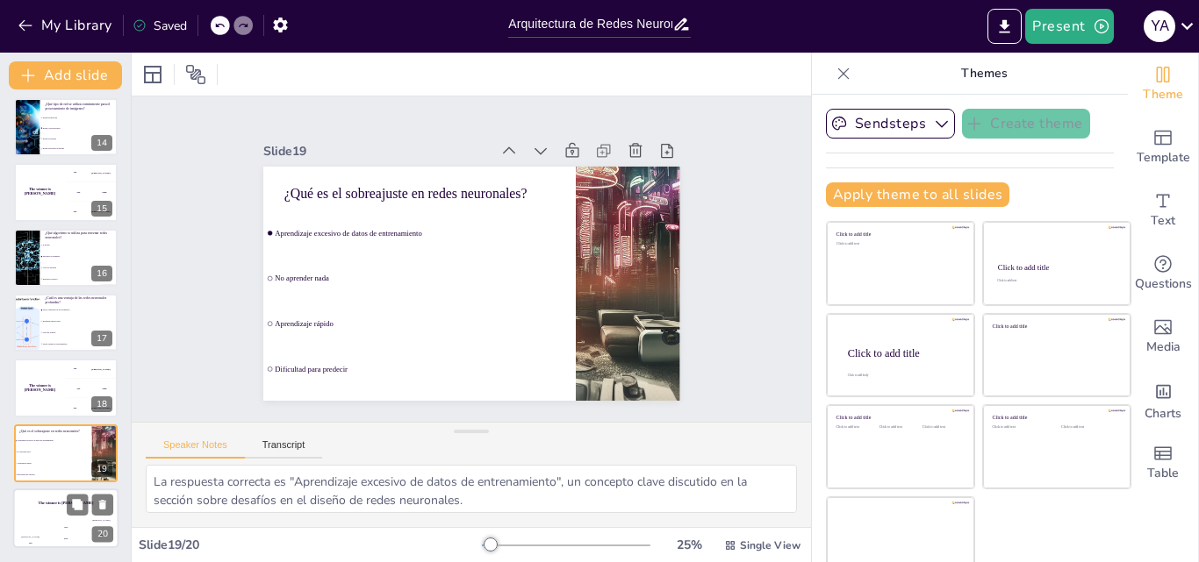
click at [44, 532] on div "[PERSON_NAME] 100" at bounding box center [30, 534] width 35 height 30
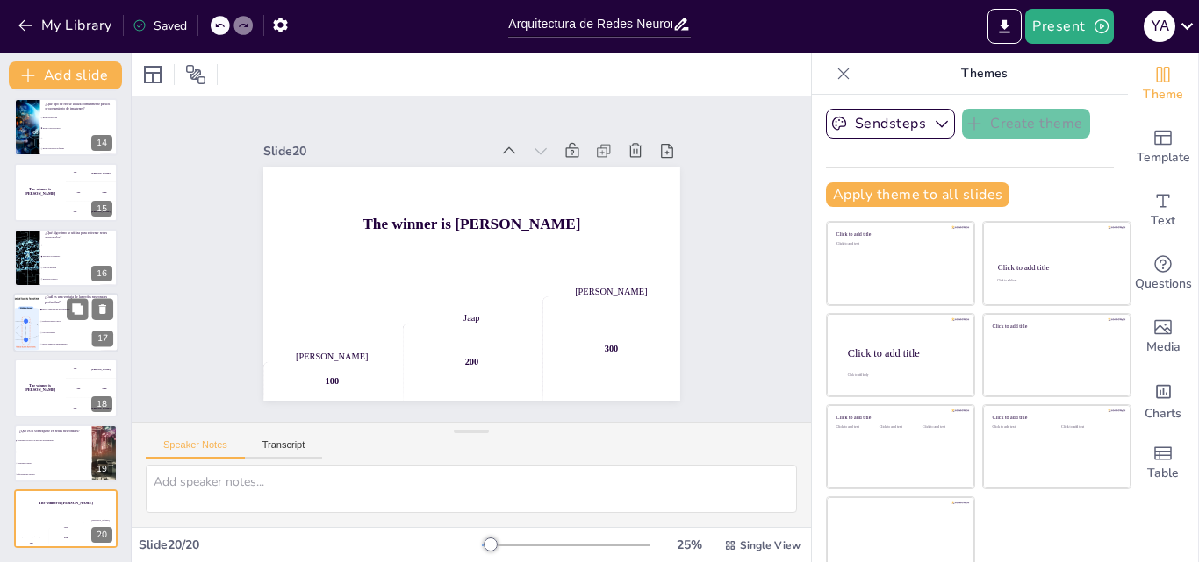
click at [52, 348] on li "Menor tiempo de entrenamiento" at bounding box center [78, 345] width 79 height 11
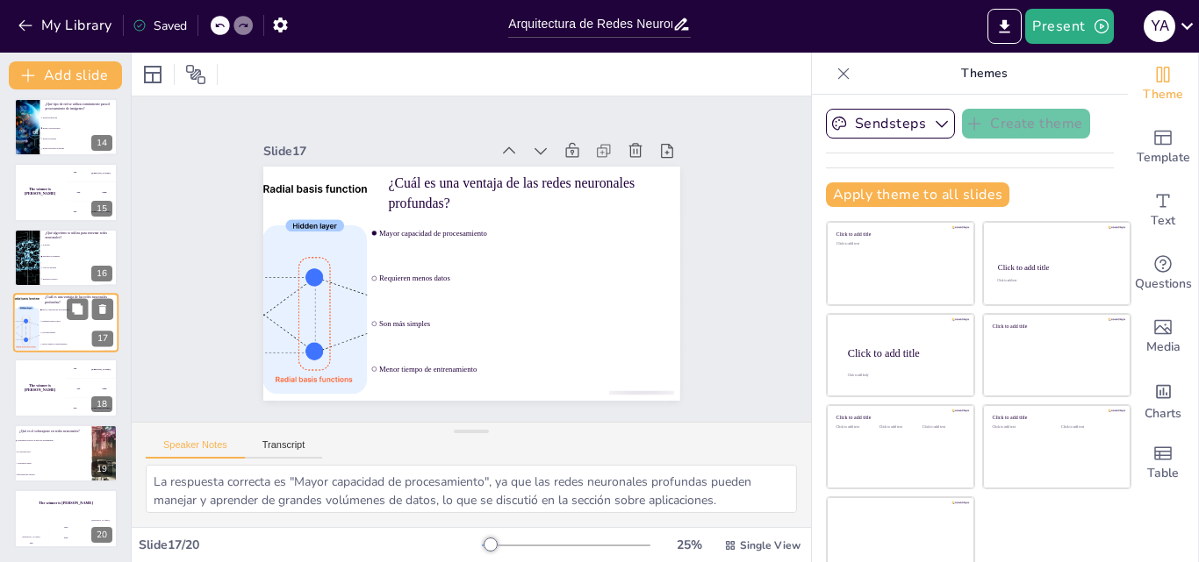
scroll to position [851, 0]
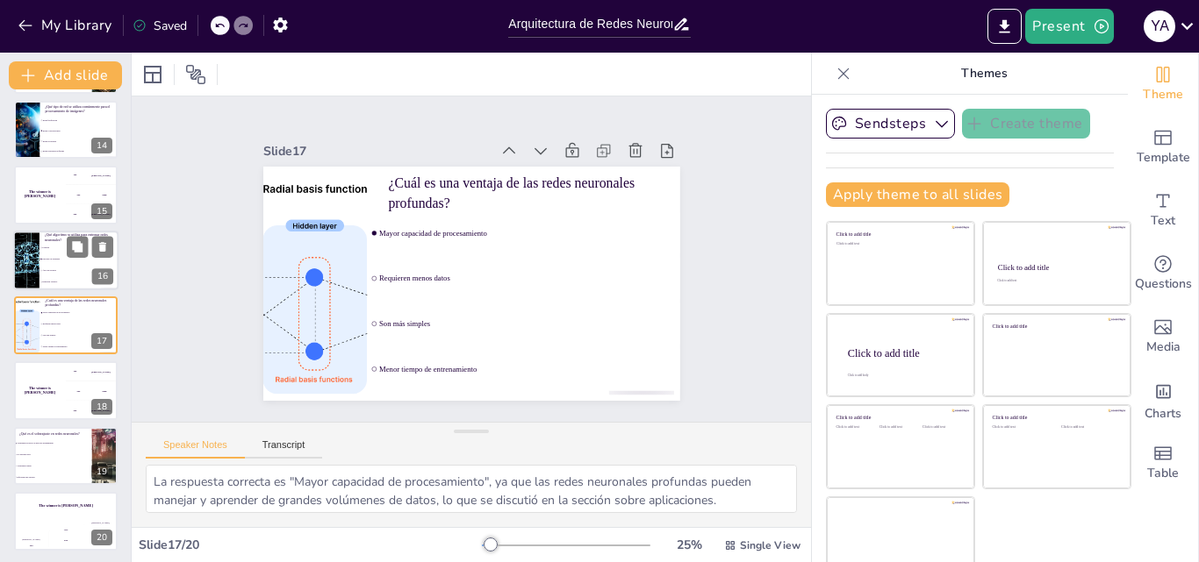
click at [63, 284] on li "Regresión logística" at bounding box center [78, 281] width 79 height 11
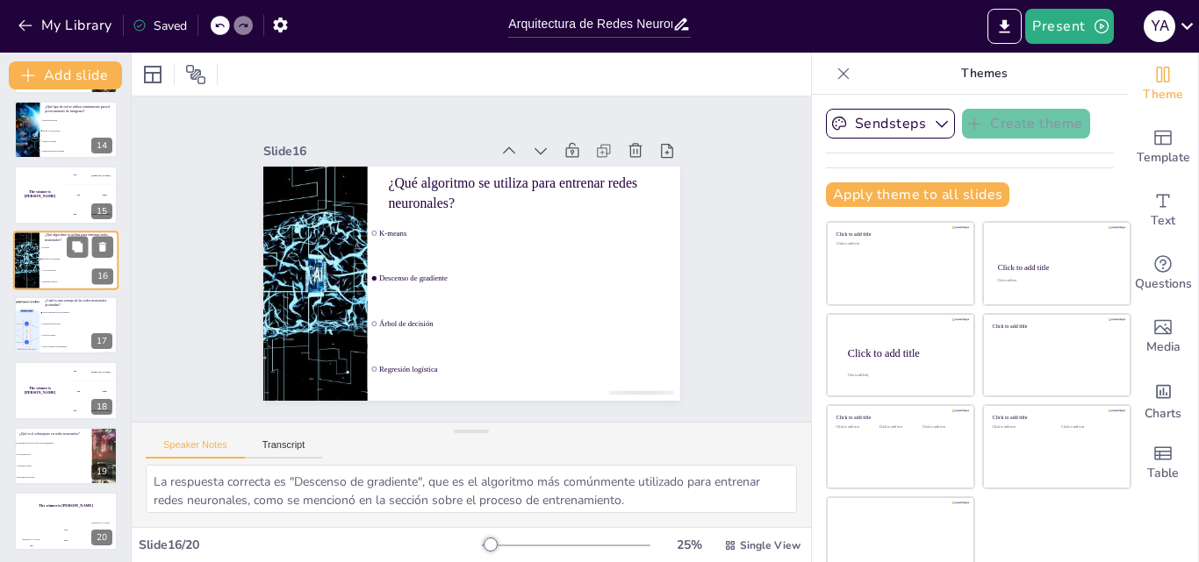
scroll to position [785, 0]
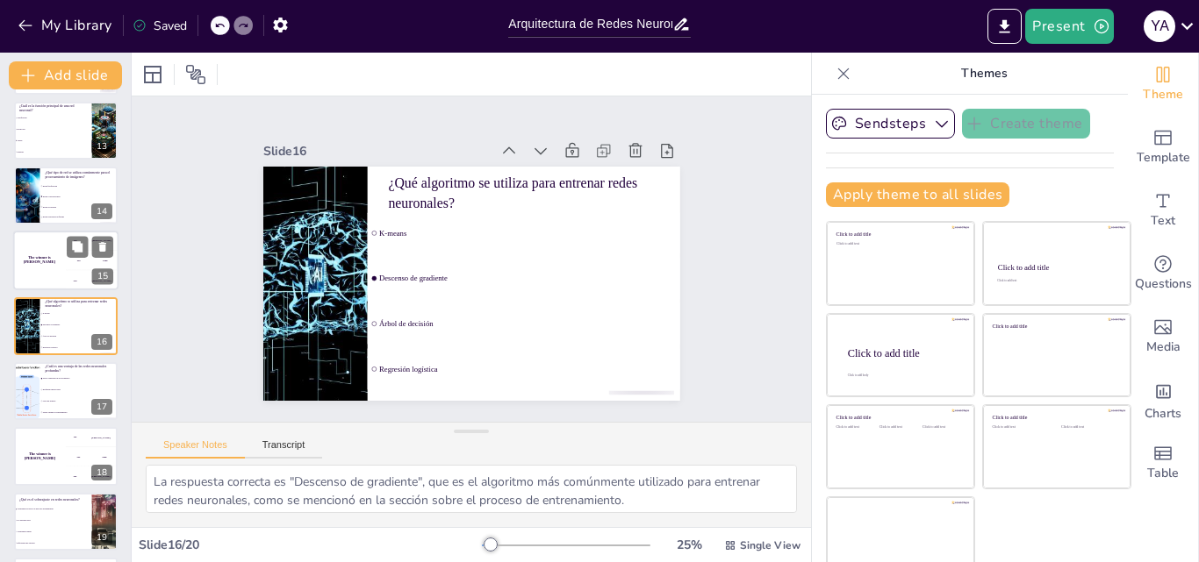
click at [37, 260] on h4 "The winner is [PERSON_NAME]" at bounding box center [39, 260] width 53 height 9
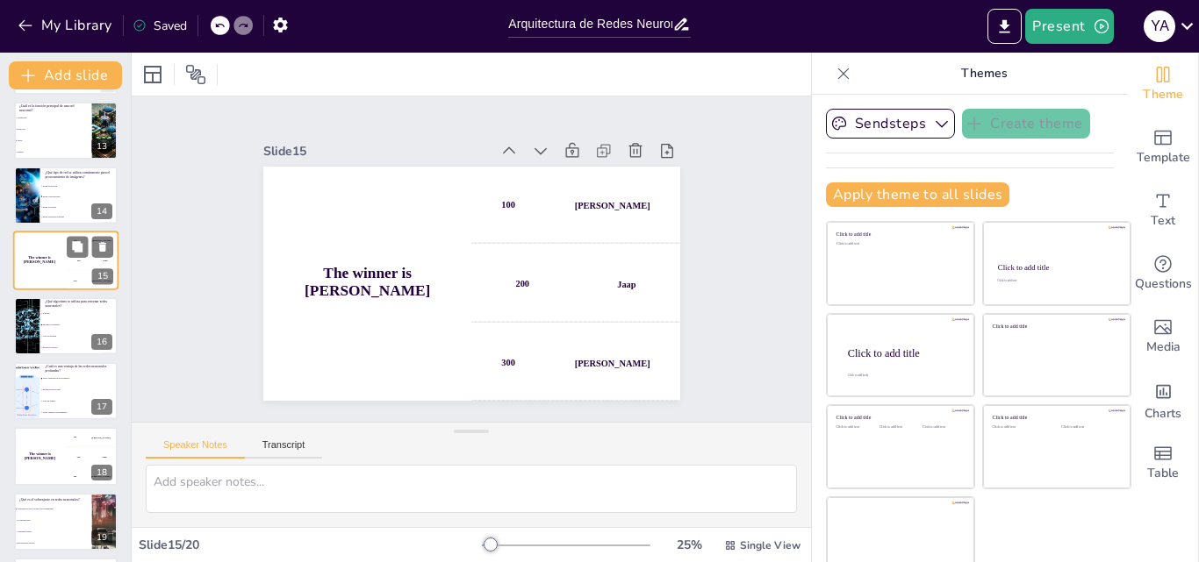
scroll to position [720, 0]
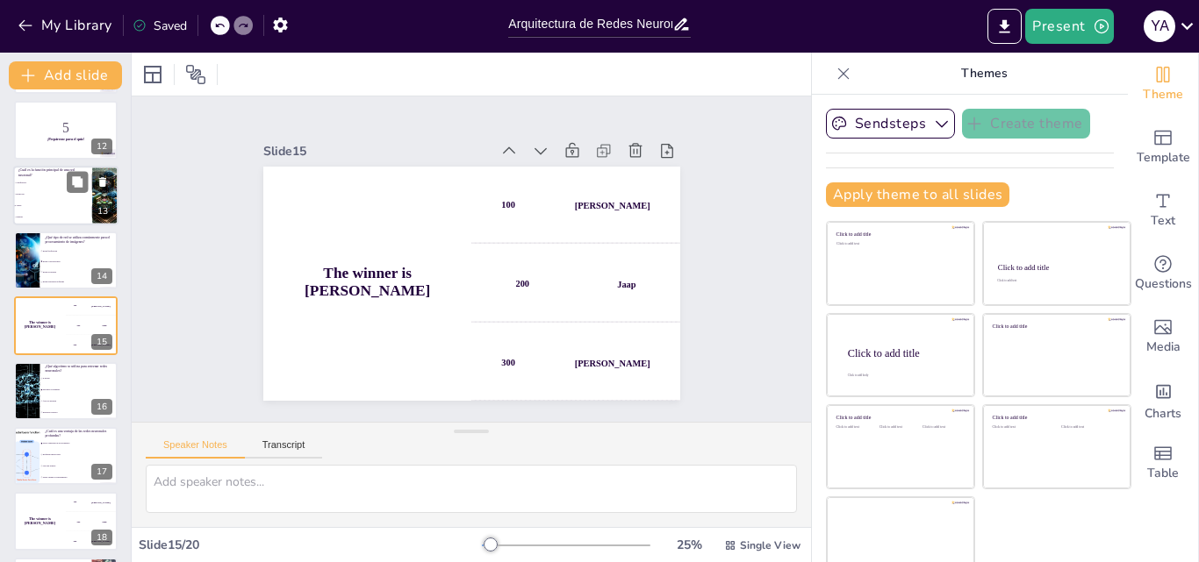
click at [54, 194] on span "Predicción" at bounding box center [53, 194] width 75 height 3
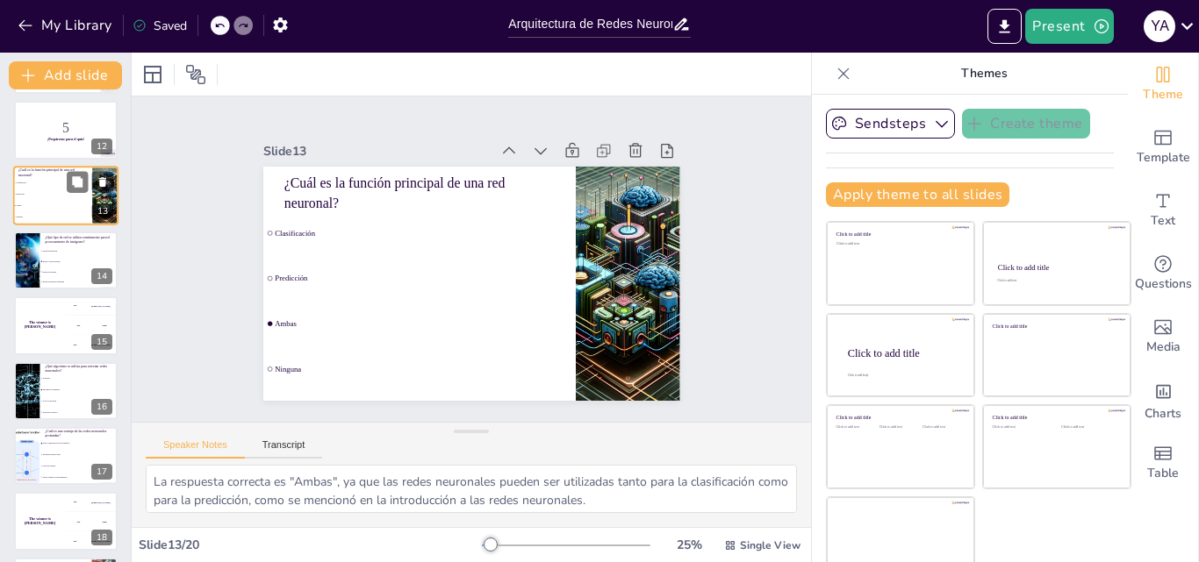
scroll to position [590, 0]
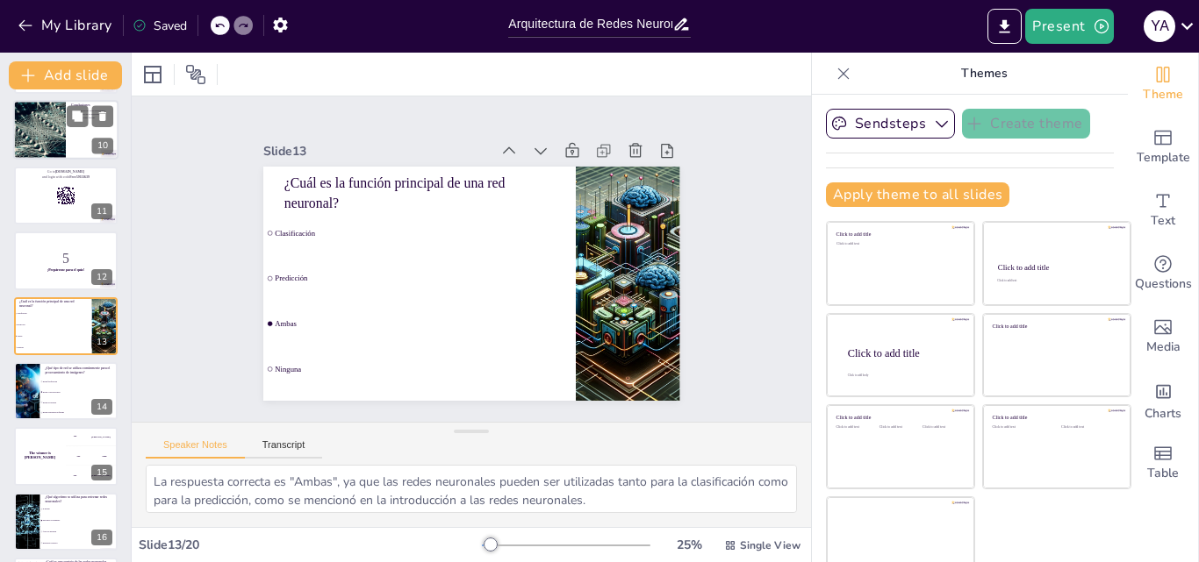
click at [69, 135] on div at bounding box center [65, 131] width 105 height 60
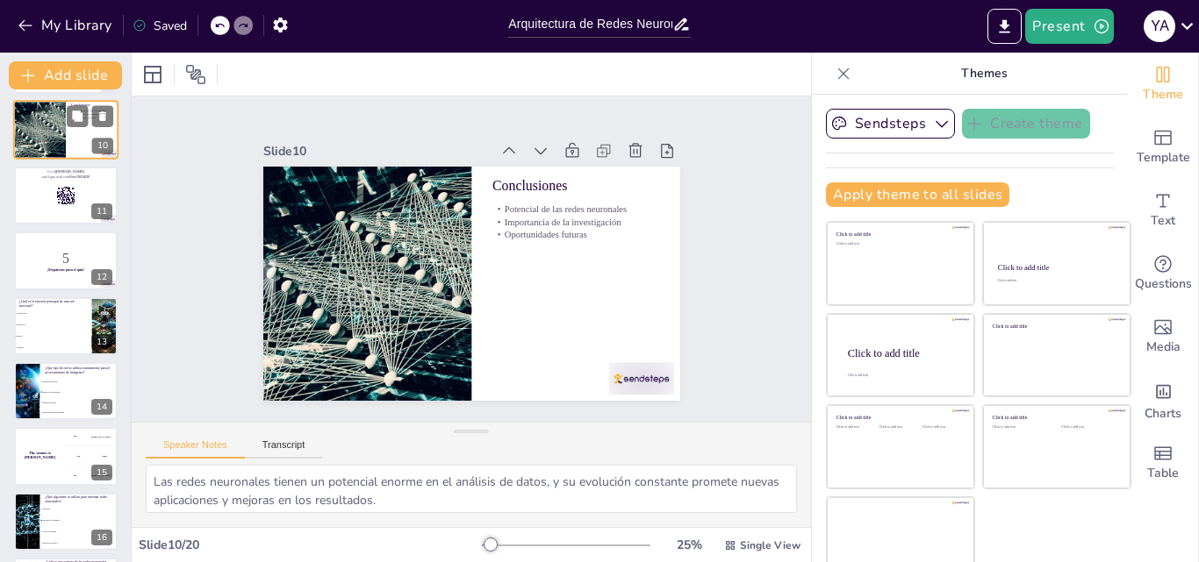
scroll to position [394, 0]
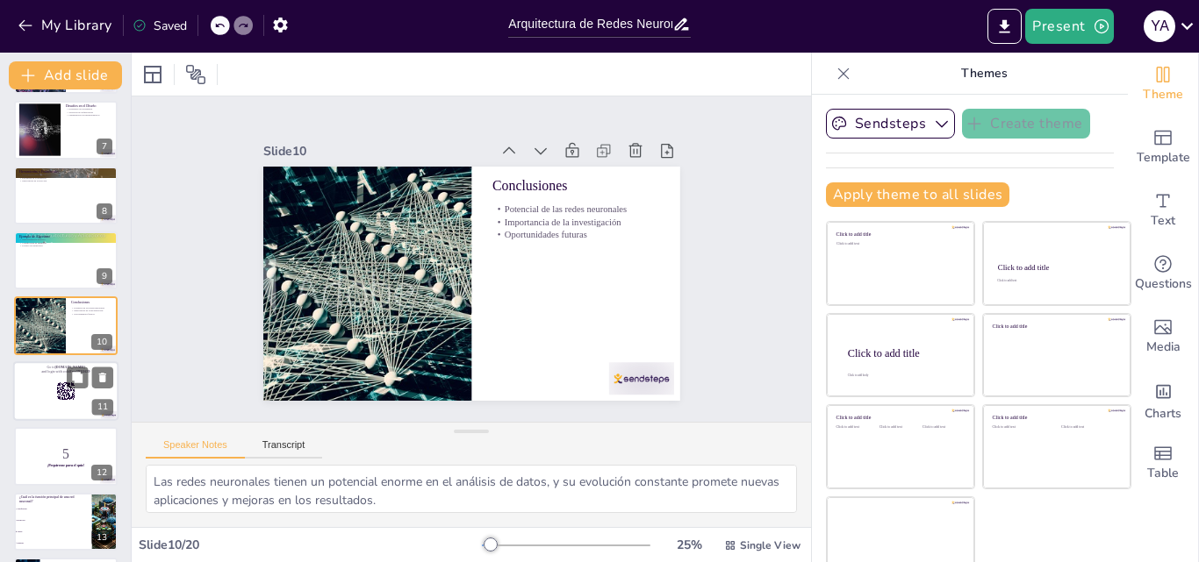
click at [39, 398] on div at bounding box center [65, 392] width 105 height 60
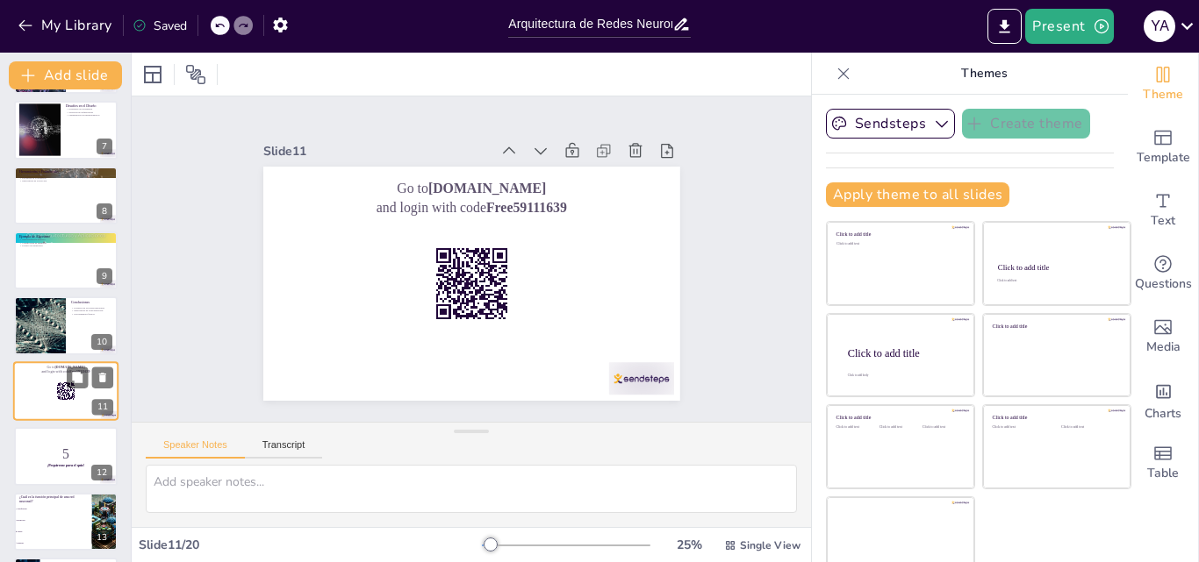
scroll to position [459, 0]
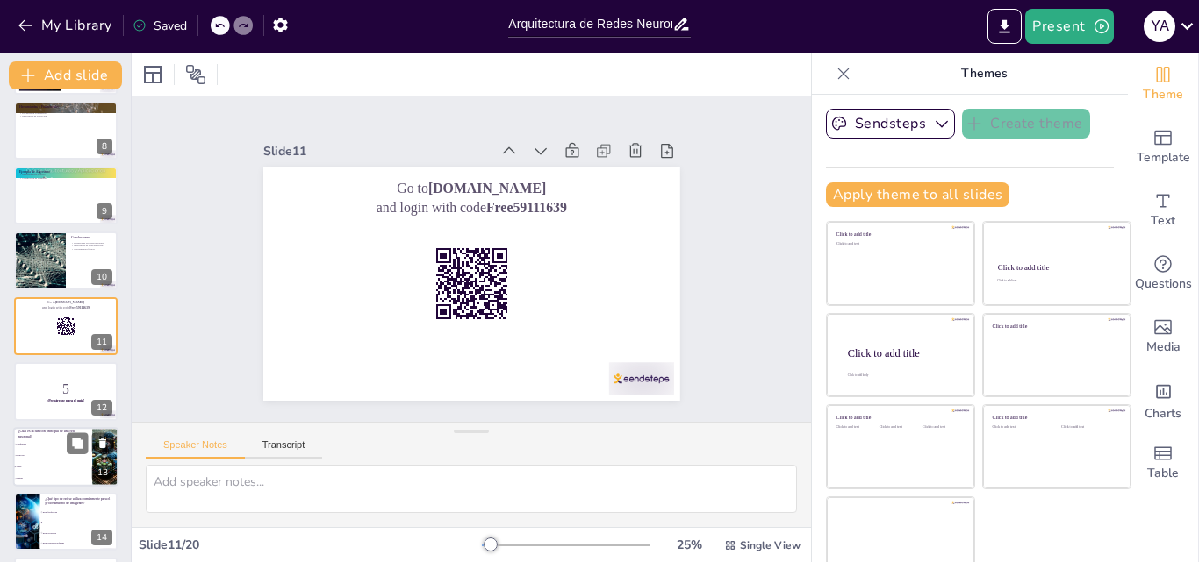
click at [51, 464] on li "Ambas" at bounding box center [52, 467] width 79 height 11
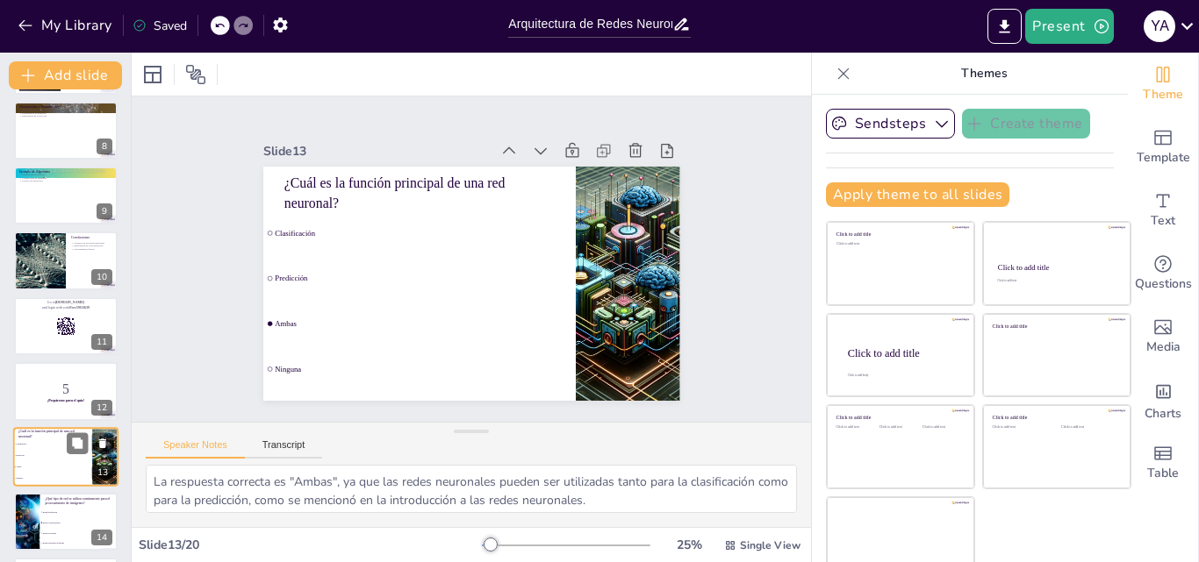
scroll to position [590, 0]
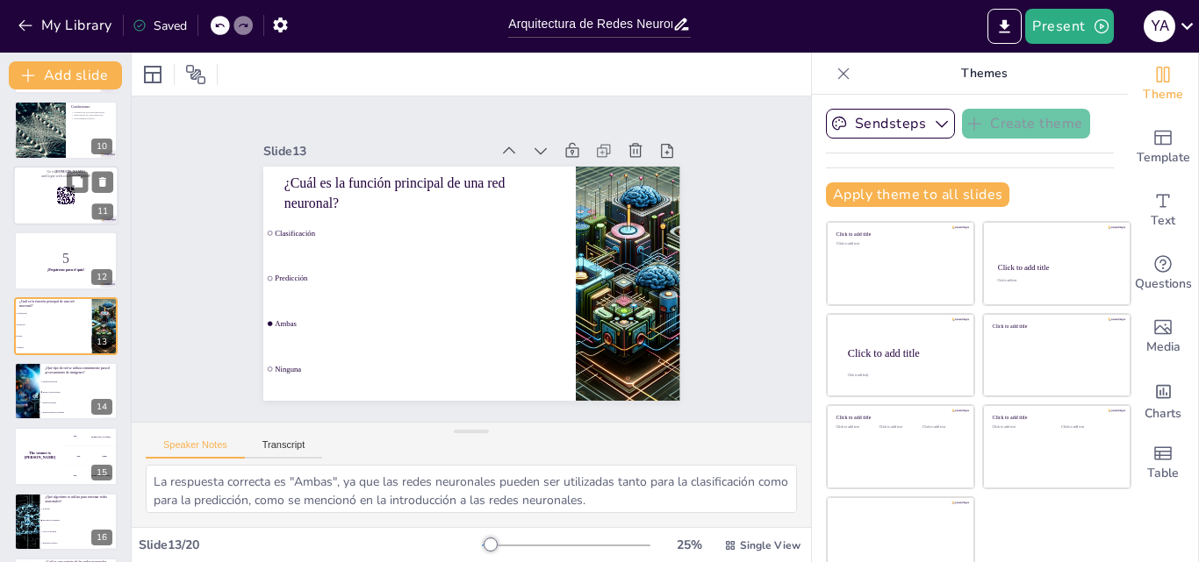
click at [47, 169] on p "Go to [DOMAIN_NAME]" at bounding box center [65, 171] width 95 height 5
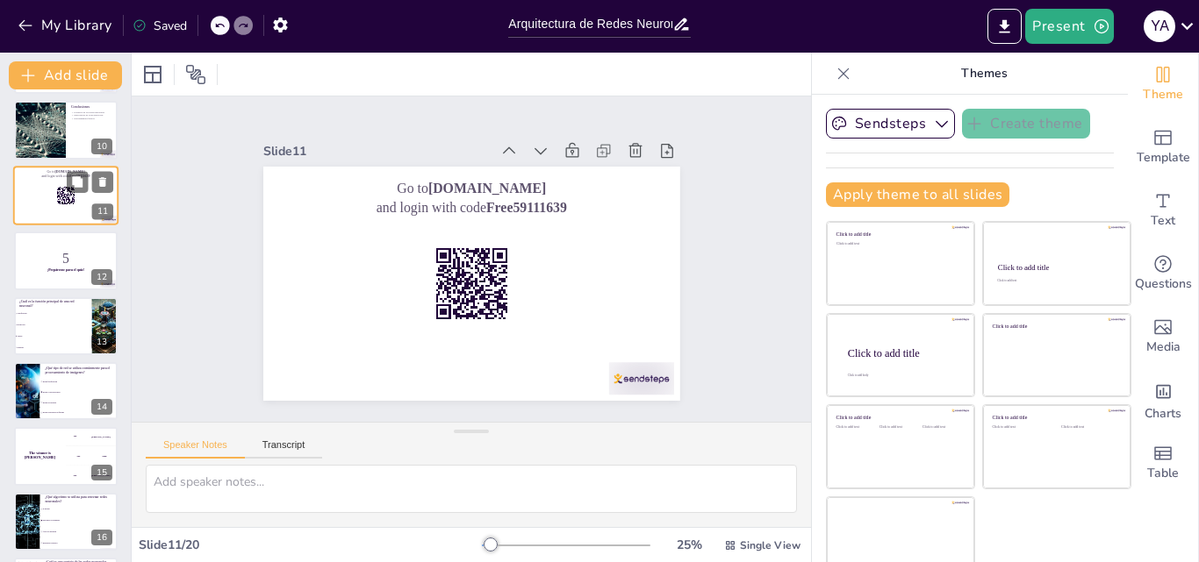
scroll to position [459, 0]
